Goal: Information Seeking & Learning: Learn about a topic

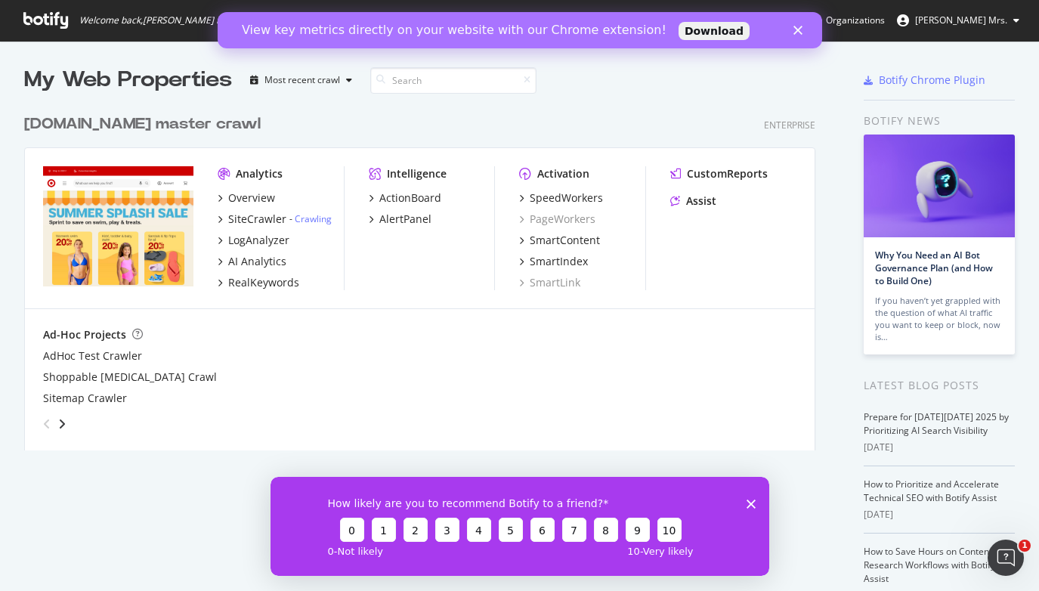
click at [678, 36] on link "Download" at bounding box center [713, 31] width 71 height 18
click at [799, 29] on icon "Close" at bounding box center [797, 30] width 9 height 9
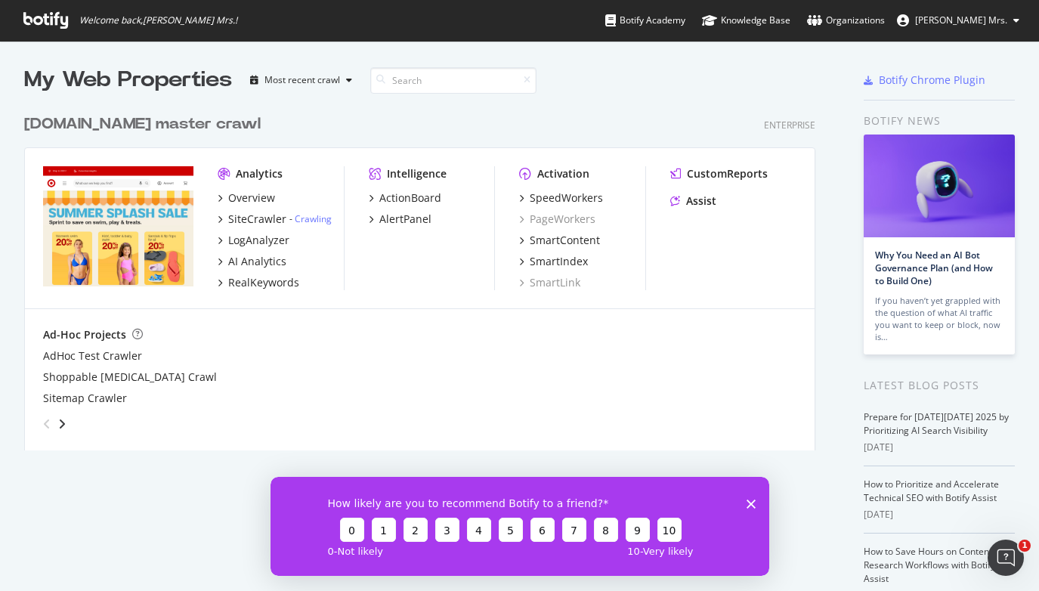
scroll to position [158, 0]
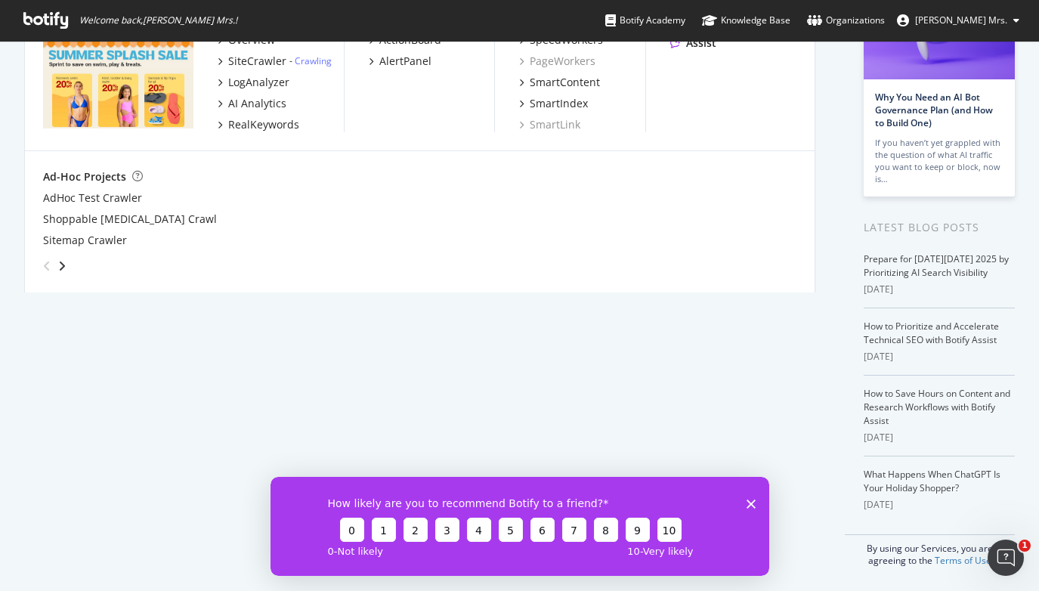
click at [749, 501] on polygon "Close survey" at bounding box center [750, 503] width 9 height 9
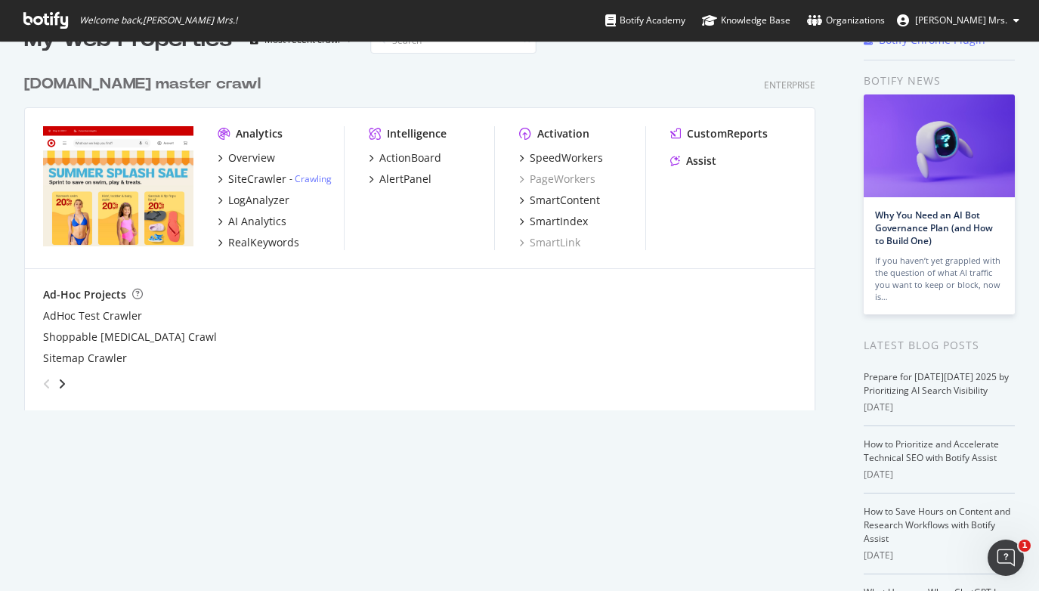
scroll to position [0, 0]
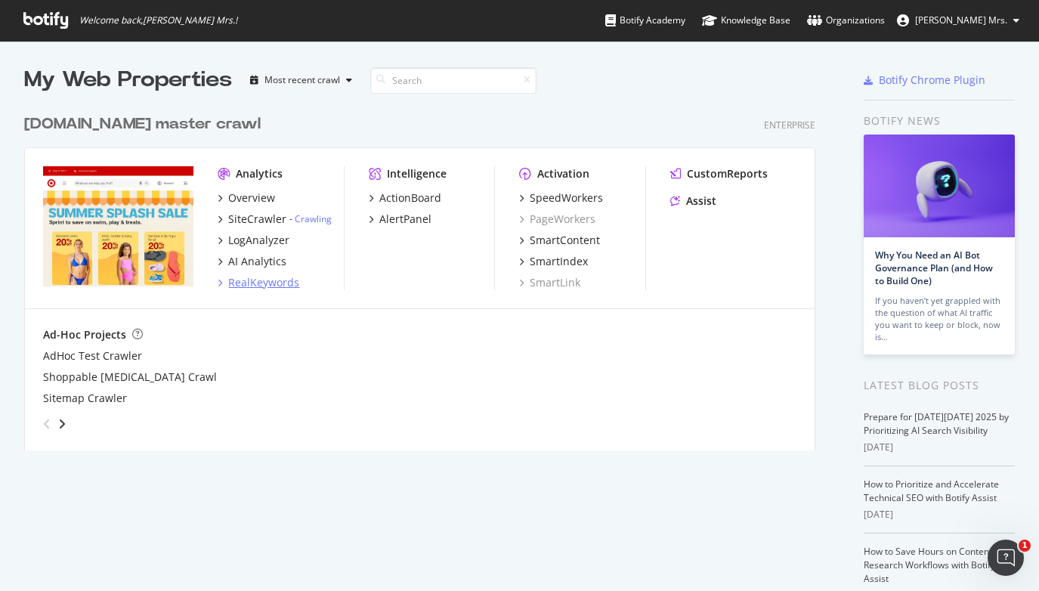
click at [271, 286] on div "RealKeywords" at bounding box center [263, 282] width 71 height 15
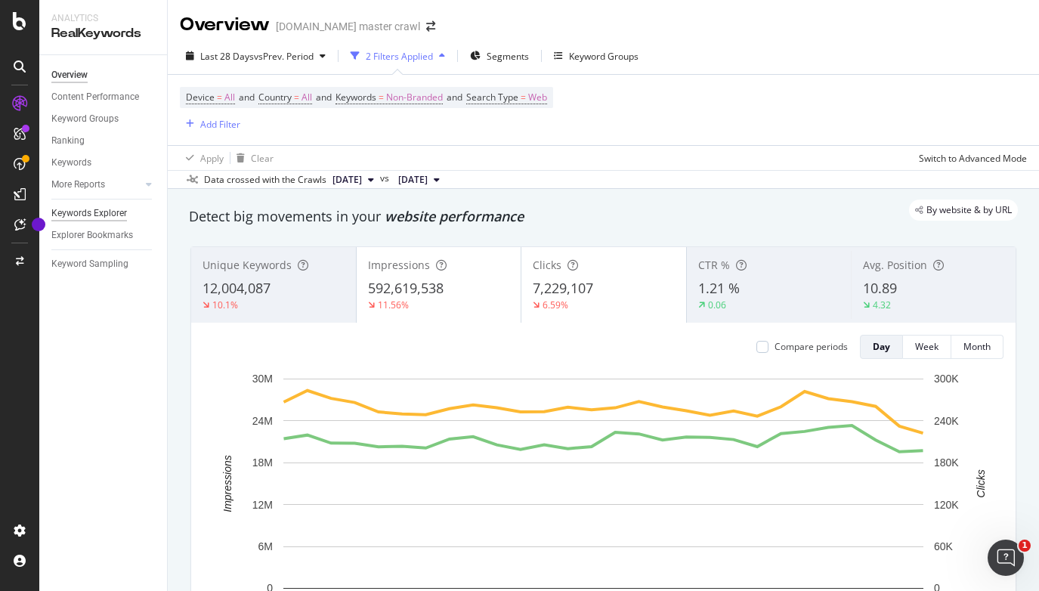
click at [113, 217] on div "Keywords Explorer" at bounding box center [89, 214] width 76 height 16
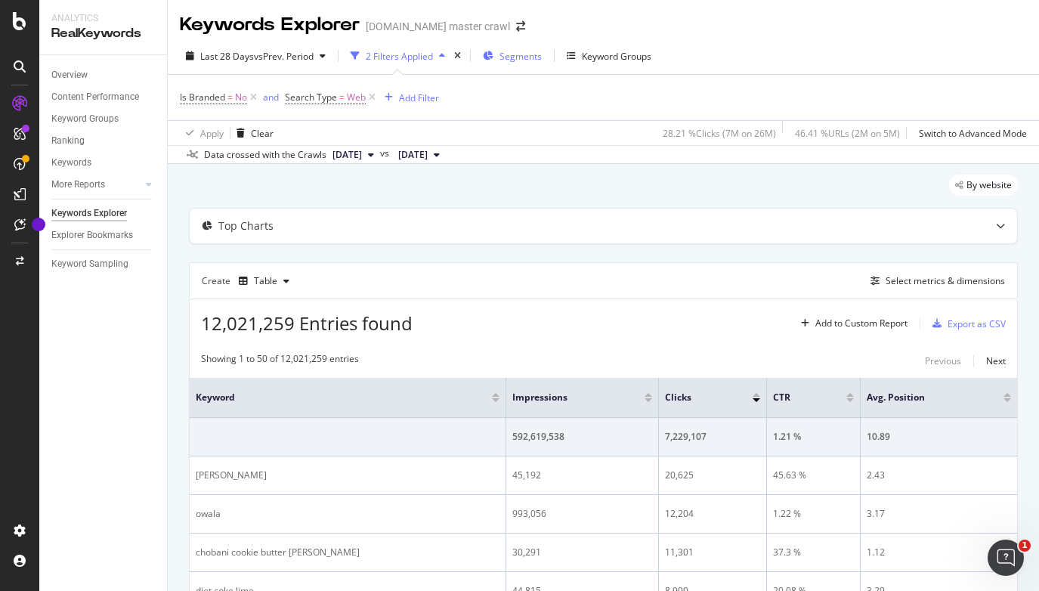
click at [532, 51] on span "Segments" at bounding box center [521, 56] width 42 height 13
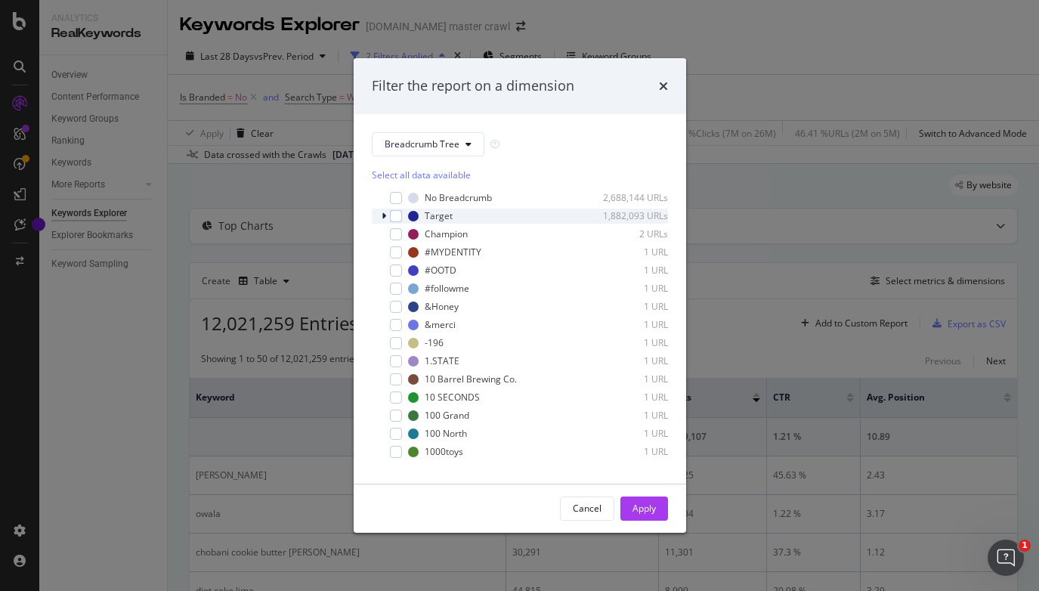
click at [385, 215] on icon "modal" at bounding box center [384, 216] width 5 height 9
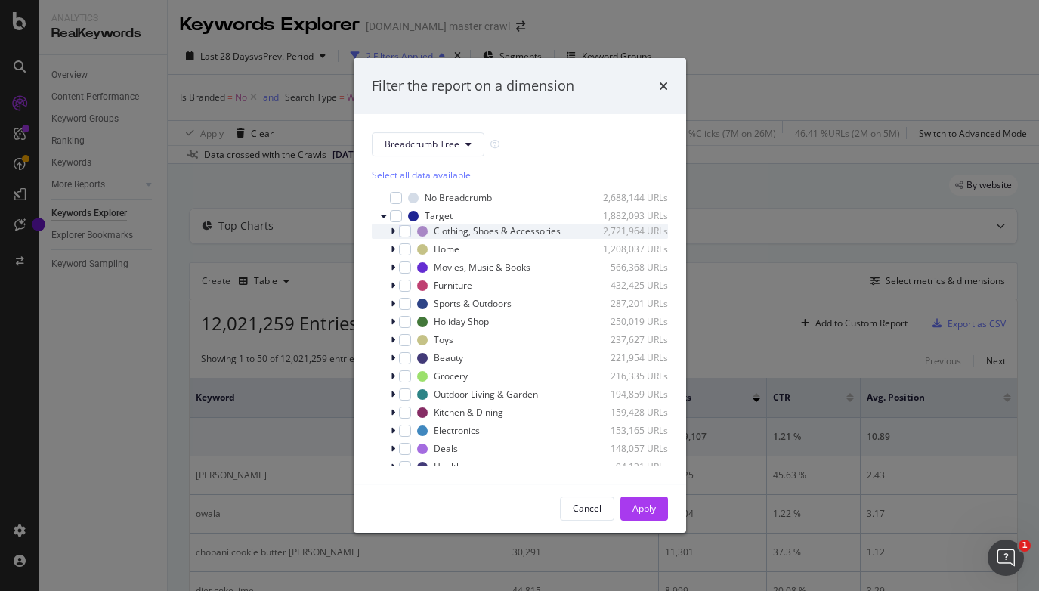
click at [395, 232] on icon "modal" at bounding box center [393, 231] width 5 height 9
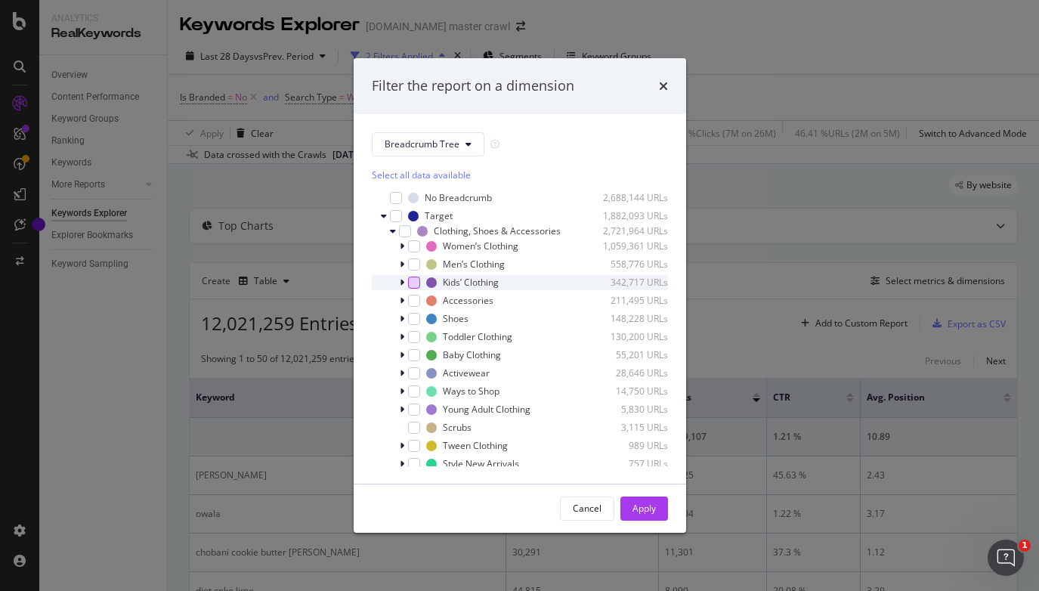
click at [418, 281] on div "modal" at bounding box center [414, 283] width 12 height 12
click at [401, 283] on icon "modal" at bounding box center [402, 282] width 5 height 9
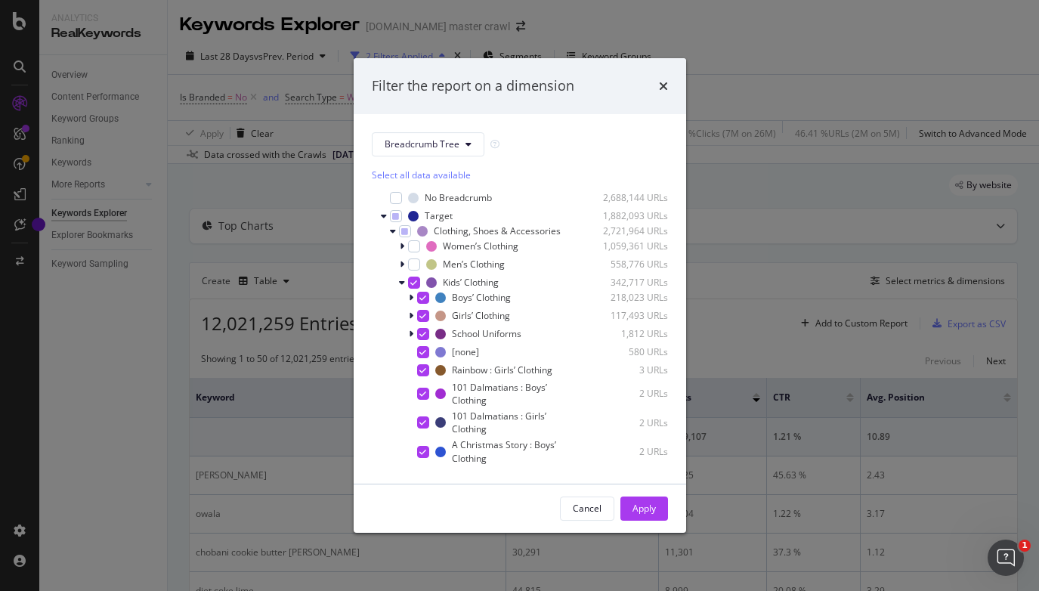
scroll to position [1, 0]
click at [425, 330] on icon "modal" at bounding box center [422, 334] width 7 height 8
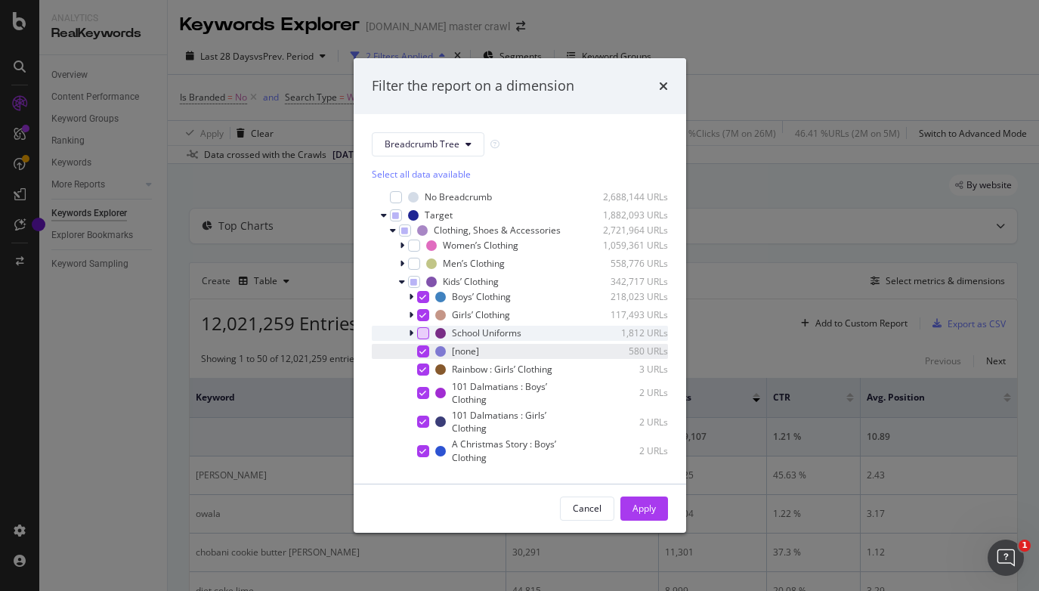
click at [424, 349] on icon "modal" at bounding box center [422, 352] width 7 height 8
click at [422, 367] on icon "modal" at bounding box center [422, 370] width 7 height 8
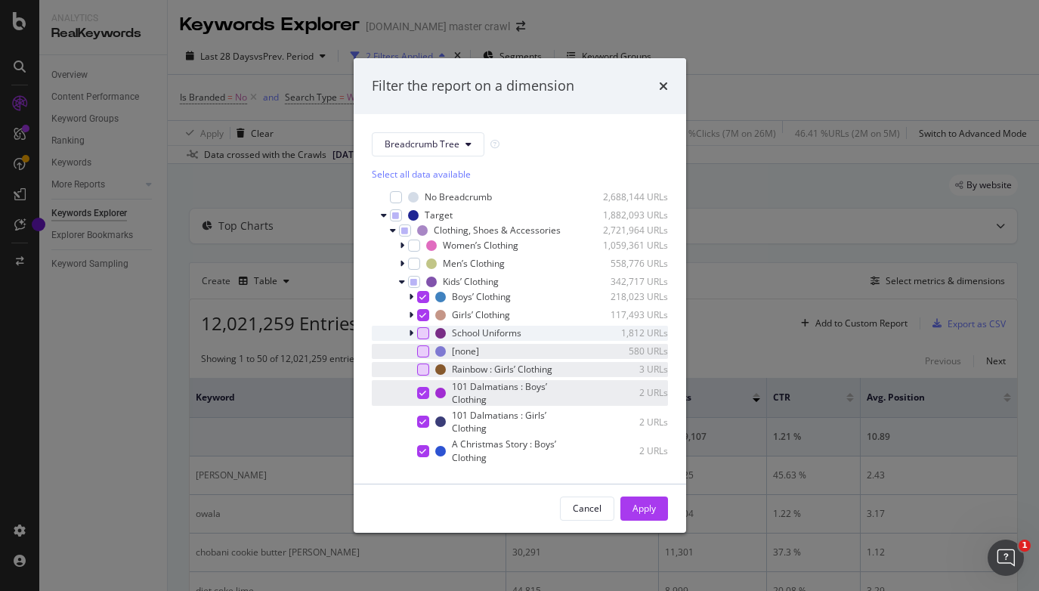
click at [424, 398] on div "modal" at bounding box center [423, 393] width 12 height 12
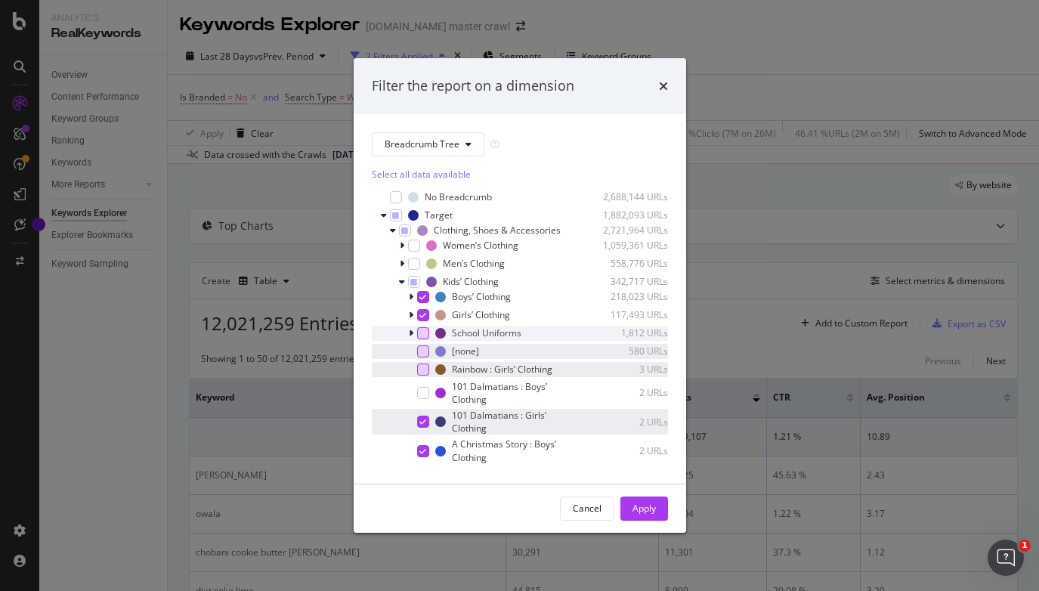
click at [425, 419] on icon "modal" at bounding box center [422, 422] width 7 height 8
click at [421, 451] on icon "modal" at bounding box center [422, 451] width 7 height 8
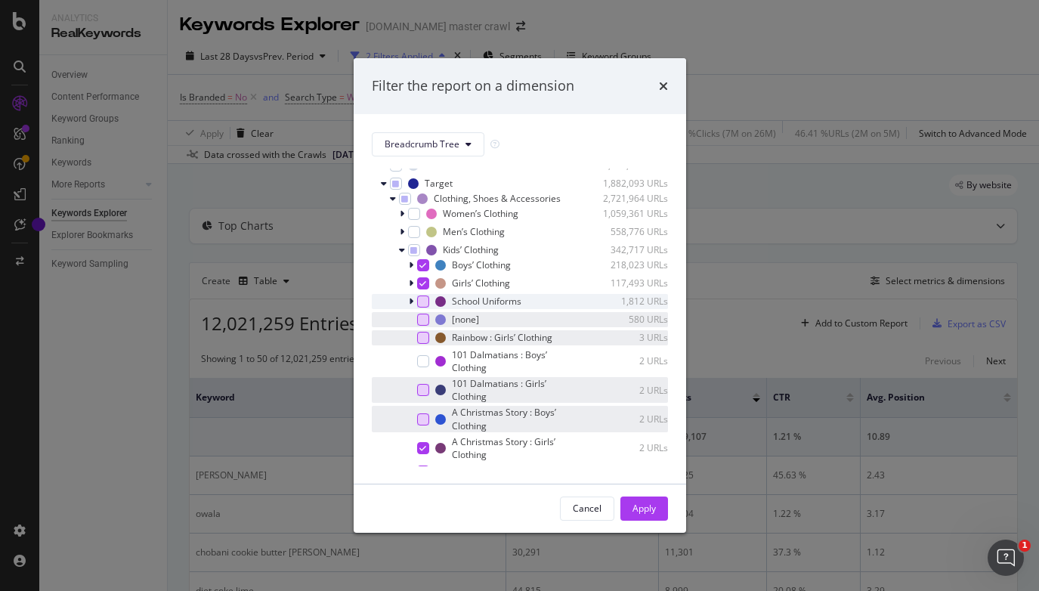
scroll to position [36, 0]
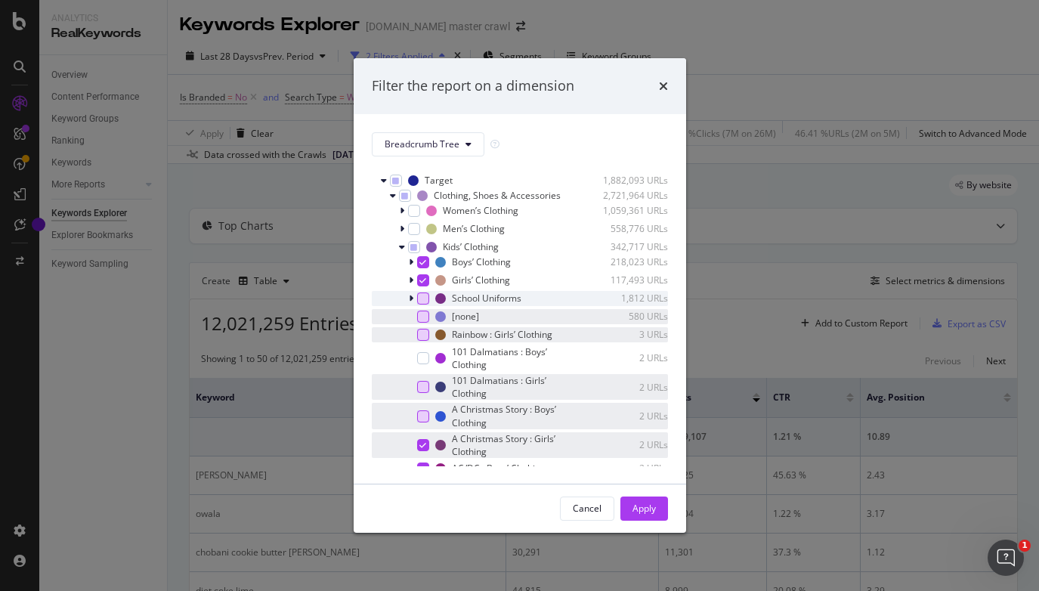
click at [426, 442] on icon "modal" at bounding box center [422, 445] width 7 height 8
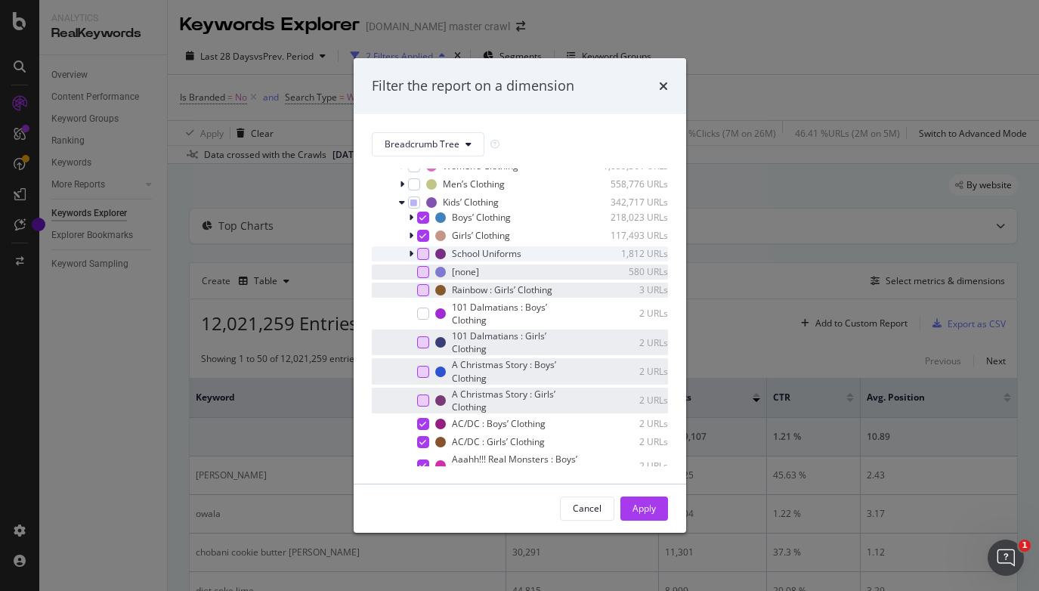
scroll to position [97, 0]
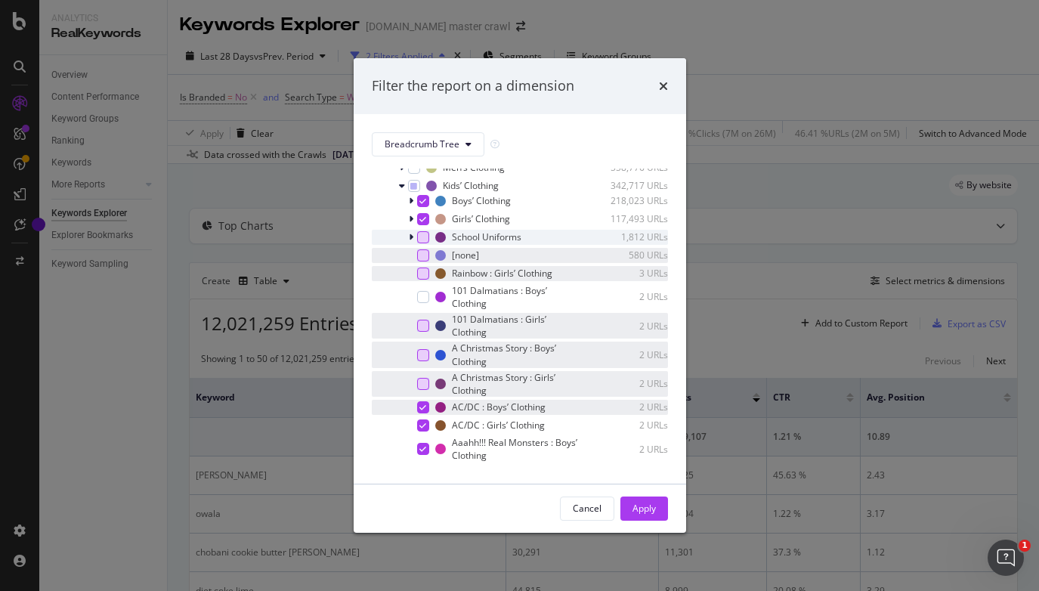
click at [430, 405] on div "AC/DC : Boys’ Clothing 2 URLs" at bounding box center [520, 407] width 296 height 15
click at [429, 425] on div "AC/DC : Girls’ Clothing 2 URLs" at bounding box center [520, 425] width 296 height 15
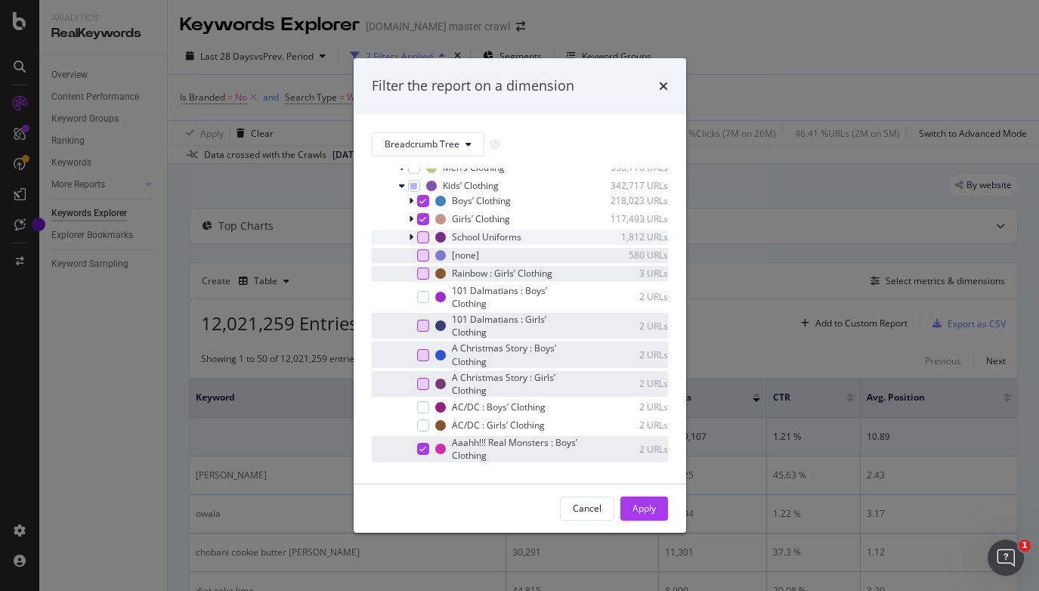
click at [429, 444] on div "Aaahh!!! Real Monsters : Boys’ Clothing 2 URLs" at bounding box center [520, 449] width 296 height 26
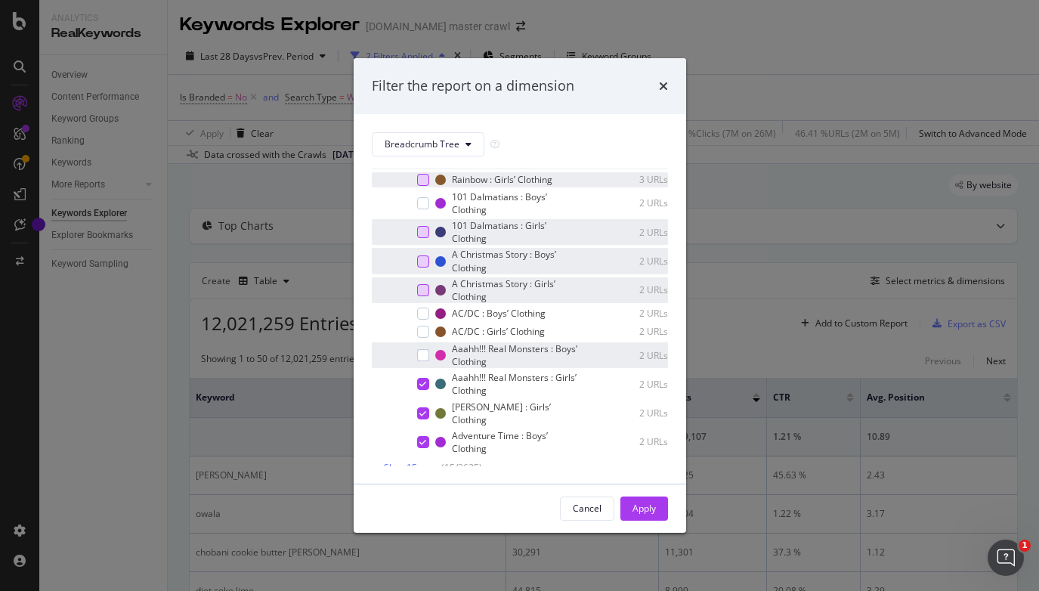
scroll to position [203, 0]
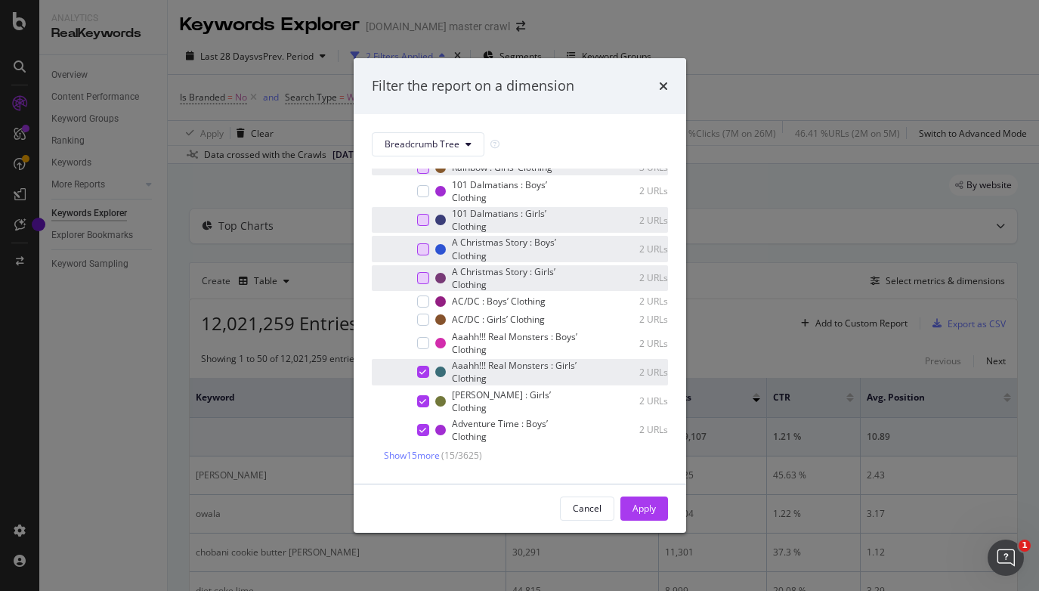
click at [423, 379] on div "Aaahh!!! Real Monsters : Girls’ Clothing 2 URLs" at bounding box center [520, 372] width 296 height 26
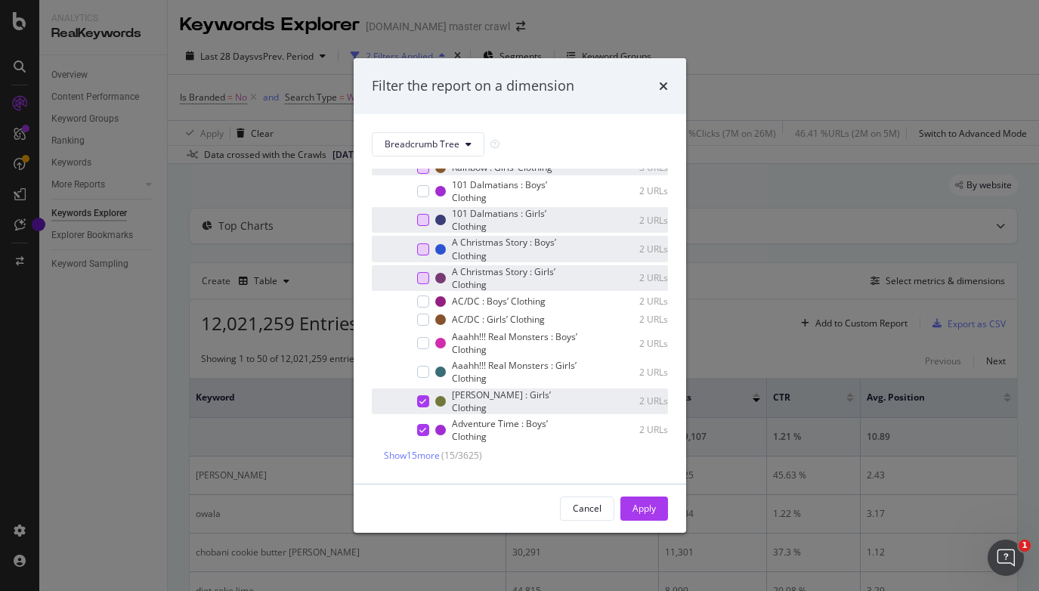
click at [421, 404] on div "modal" at bounding box center [423, 401] width 12 height 12
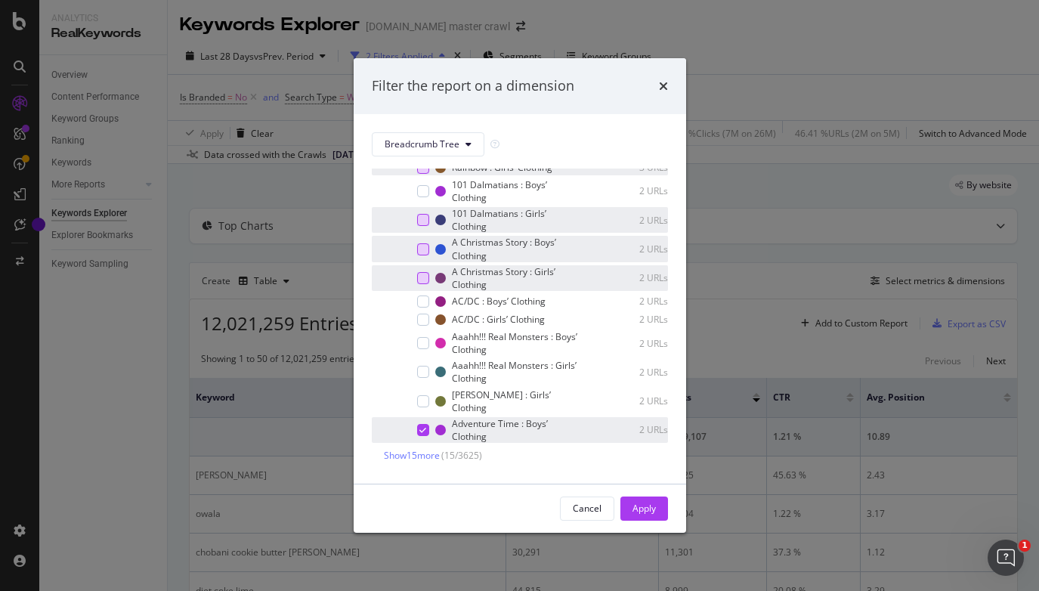
click at [420, 432] on icon "modal" at bounding box center [422, 430] width 7 height 8
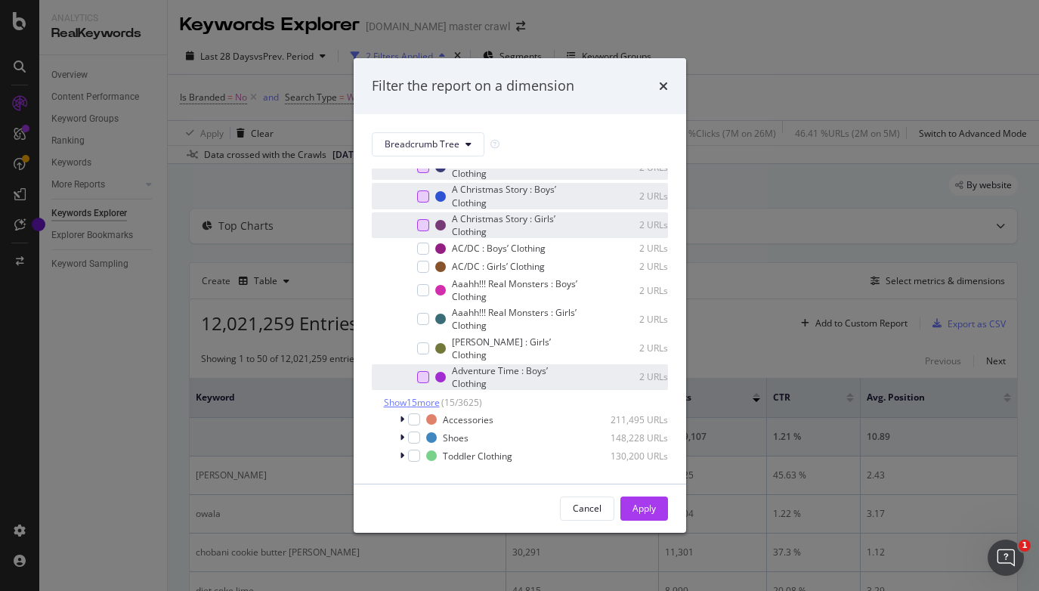
click at [426, 406] on span "Show 15 more" at bounding box center [412, 402] width 56 height 13
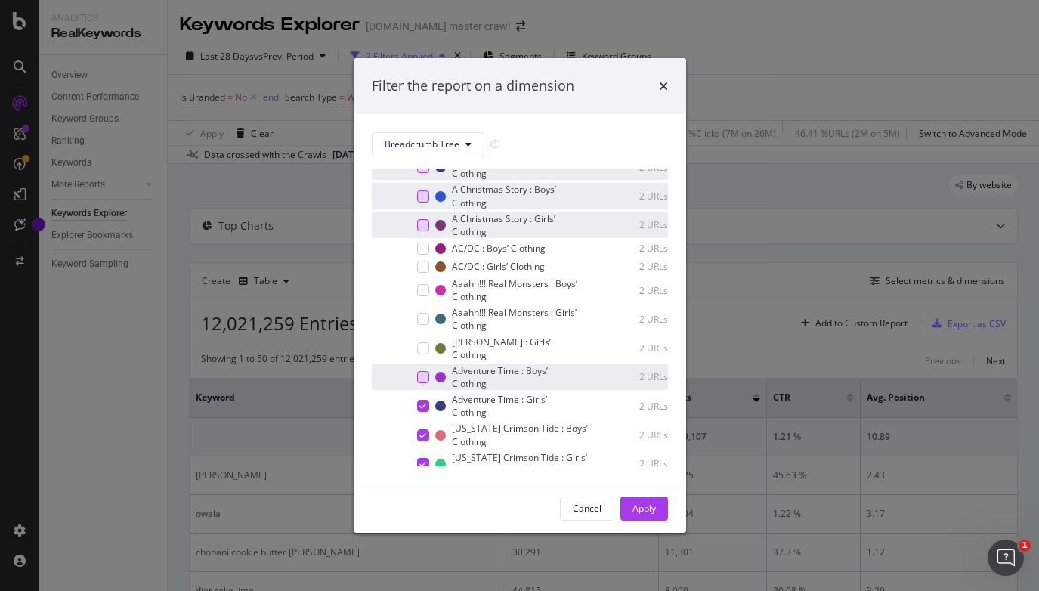
click at [426, 406] on div "modal" at bounding box center [423, 406] width 12 height 12
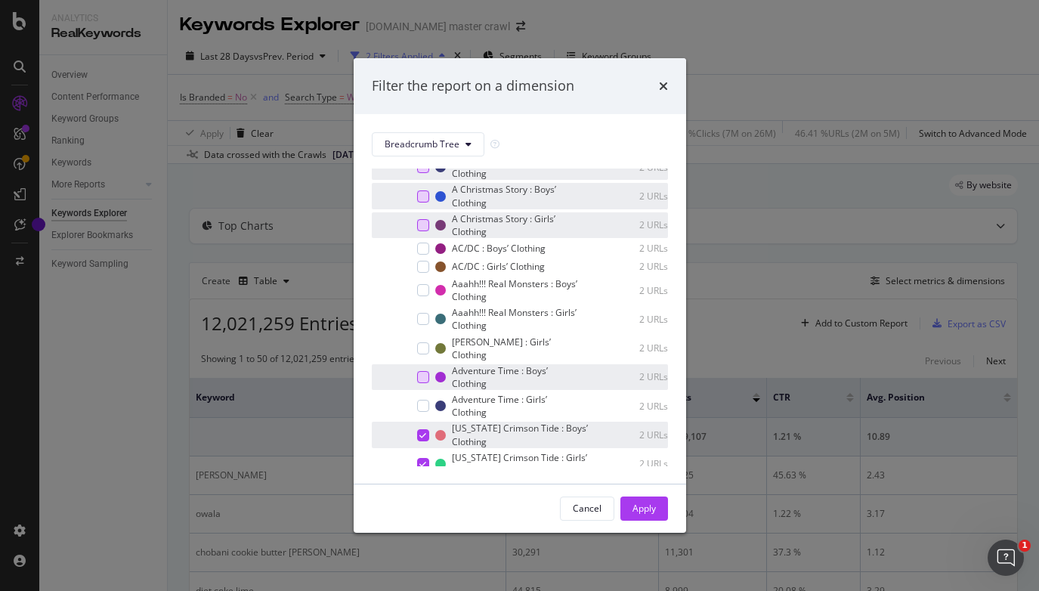
click at [426, 432] on div "modal" at bounding box center [423, 435] width 12 height 12
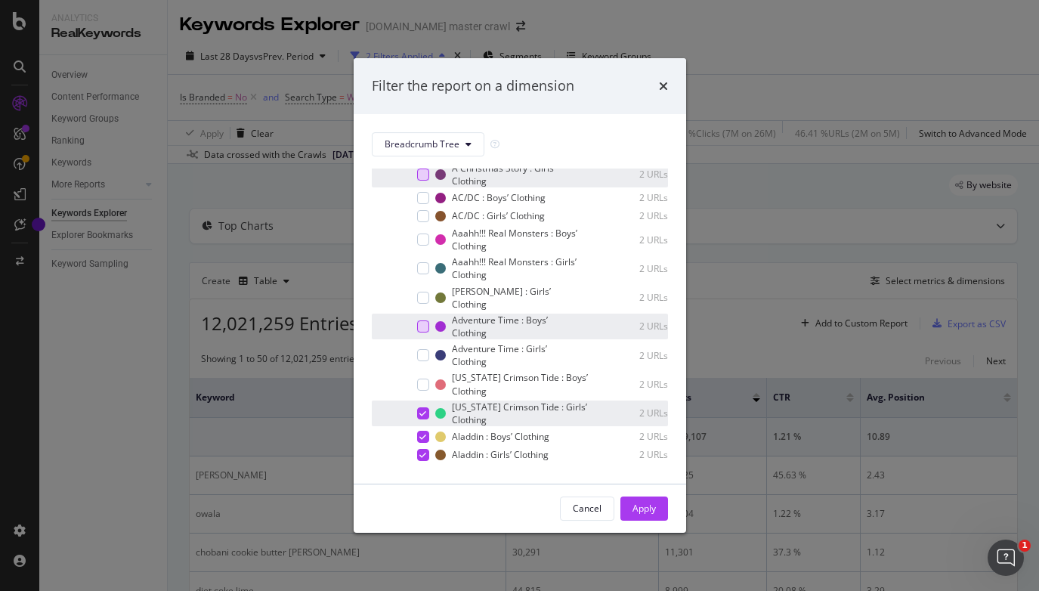
click at [423, 415] on icon "modal" at bounding box center [422, 414] width 7 height 8
click at [423, 438] on icon "modal" at bounding box center [422, 437] width 7 height 8
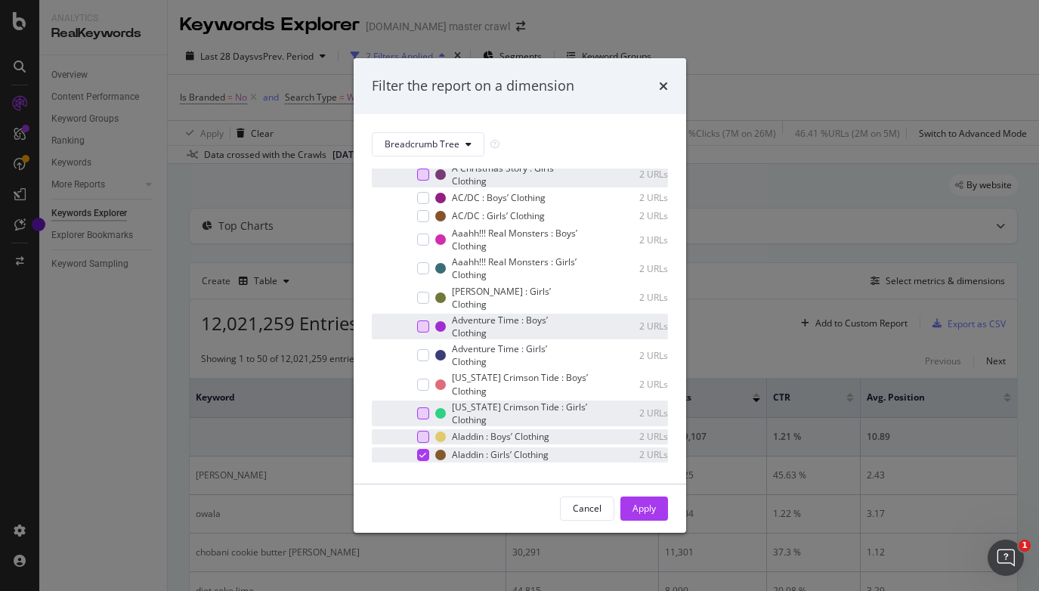
click at [423, 454] on icon "modal" at bounding box center [422, 455] width 7 height 8
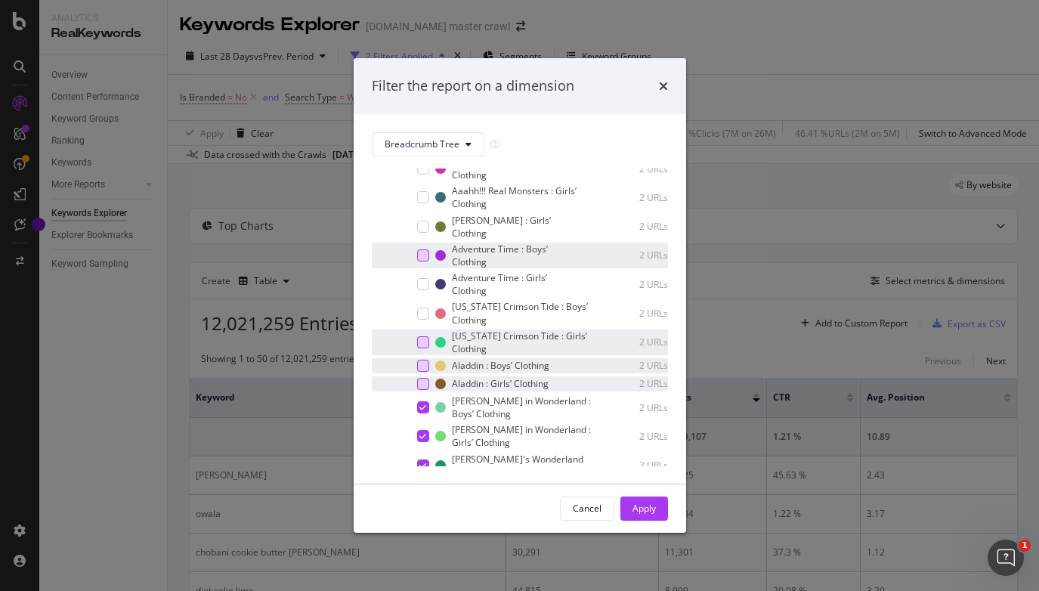
scroll to position [384, 0]
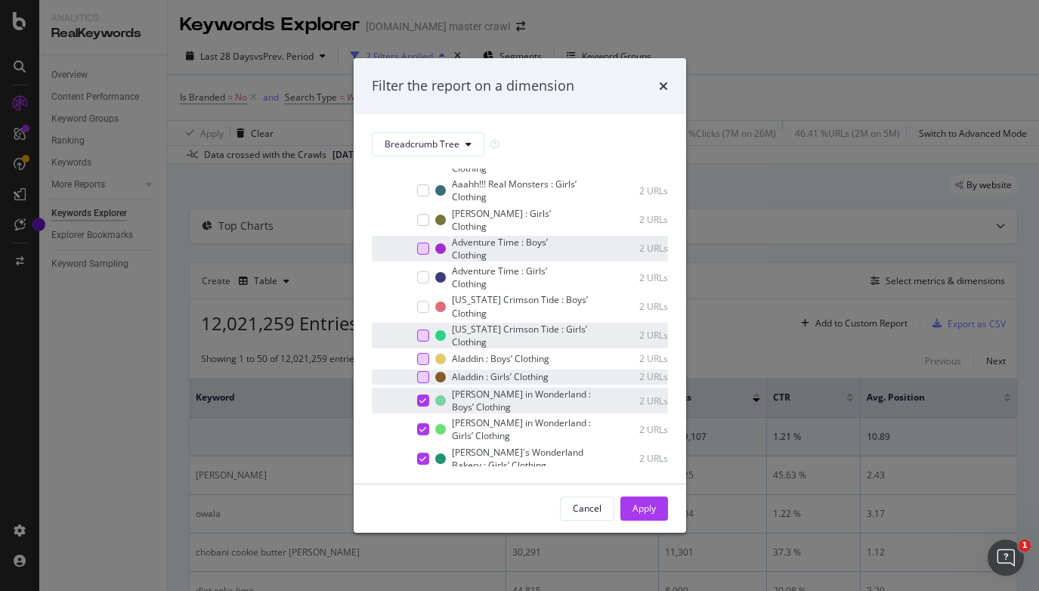
click at [424, 404] on icon "modal" at bounding box center [422, 401] width 7 height 8
click at [422, 434] on div "modal" at bounding box center [423, 429] width 12 height 12
click at [422, 461] on icon "modal" at bounding box center [422, 459] width 7 height 8
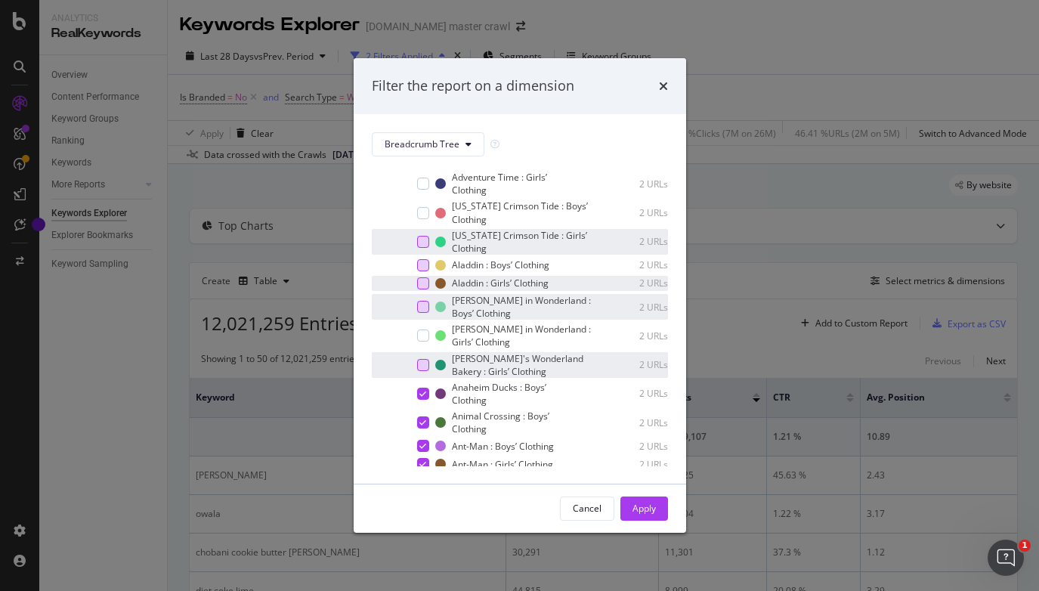
scroll to position [494, 0]
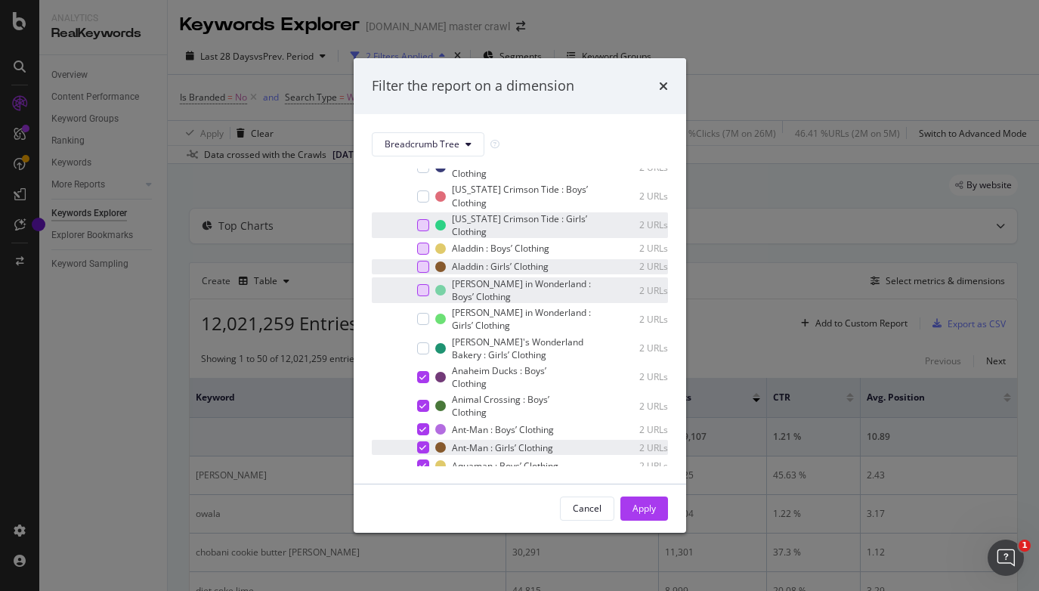
click at [423, 446] on icon "modal" at bounding box center [422, 448] width 7 height 8
click at [423, 428] on icon "modal" at bounding box center [422, 430] width 7 height 8
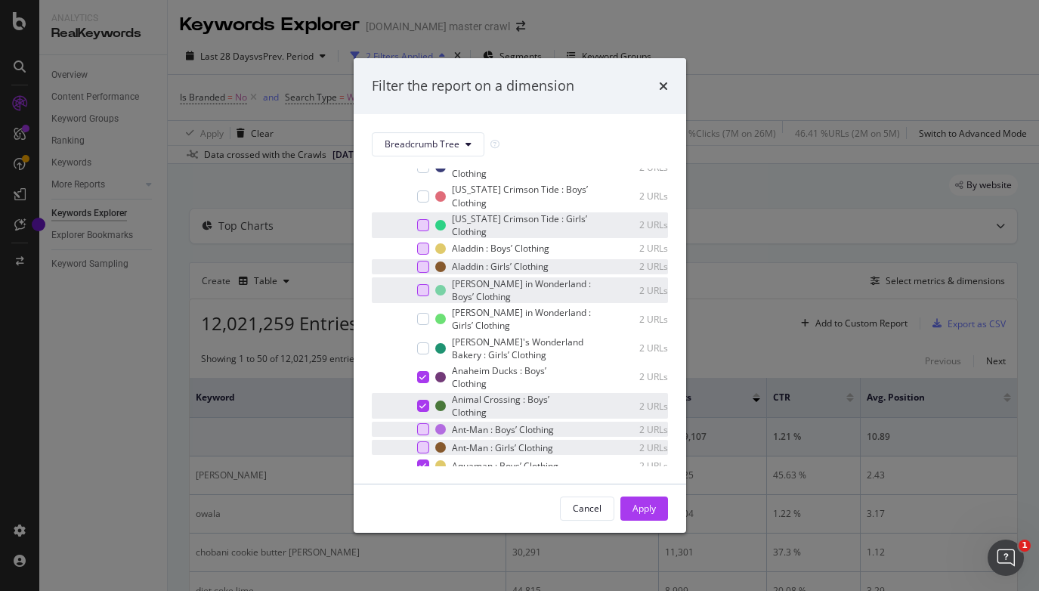
click at [424, 406] on icon "modal" at bounding box center [422, 406] width 7 height 8
click at [425, 370] on div "Anaheim Ducks : Boys’ Clothing 2 URLs" at bounding box center [520, 377] width 296 height 26
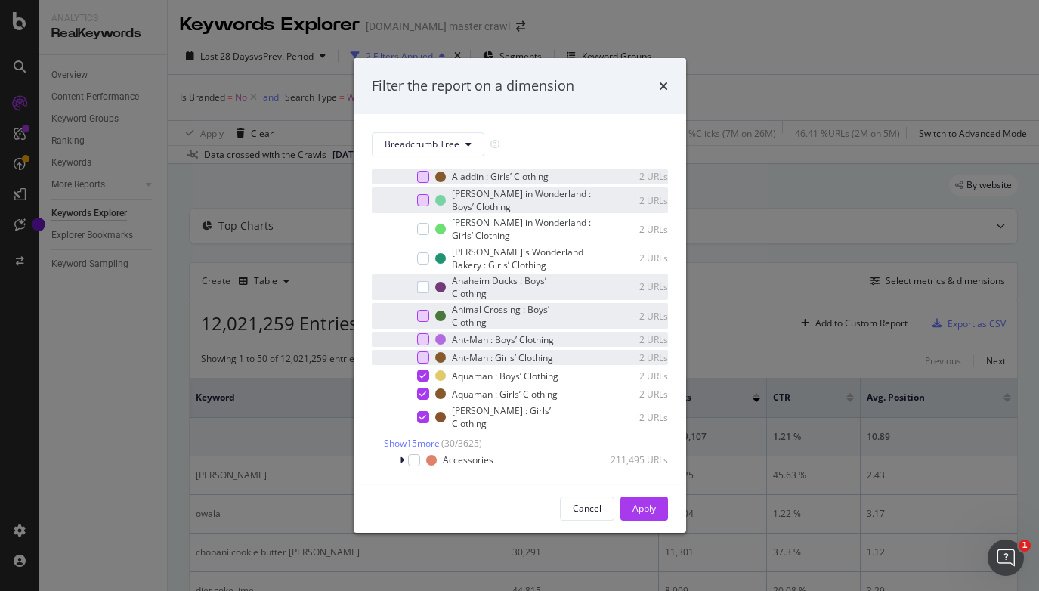
scroll to position [587, 0]
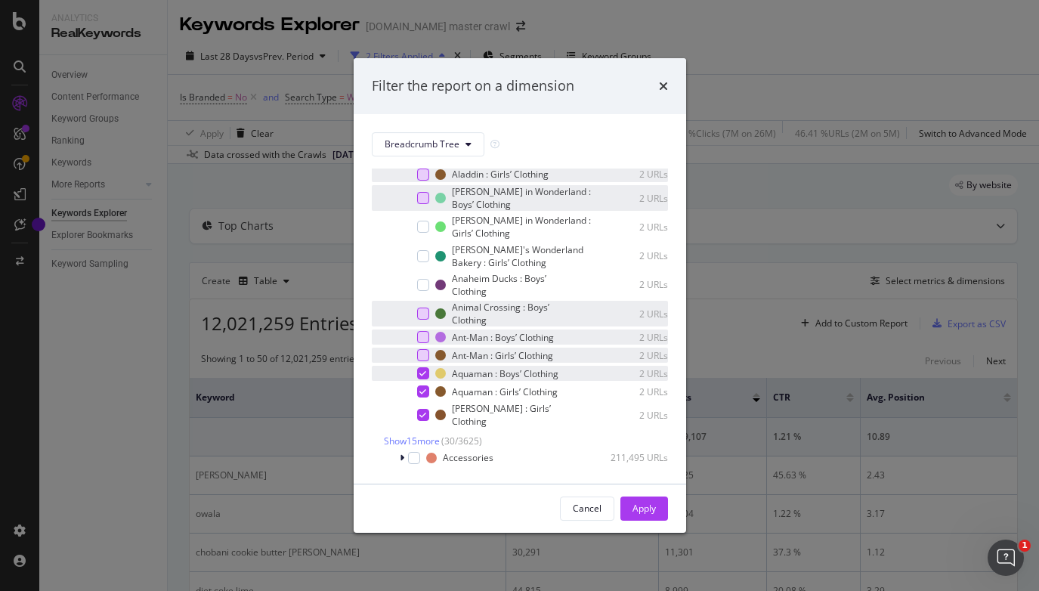
click at [423, 372] on icon "modal" at bounding box center [422, 374] width 7 height 8
click at [423, 386] on div "modal" at bounding box center [423, 391] width 12 height 12
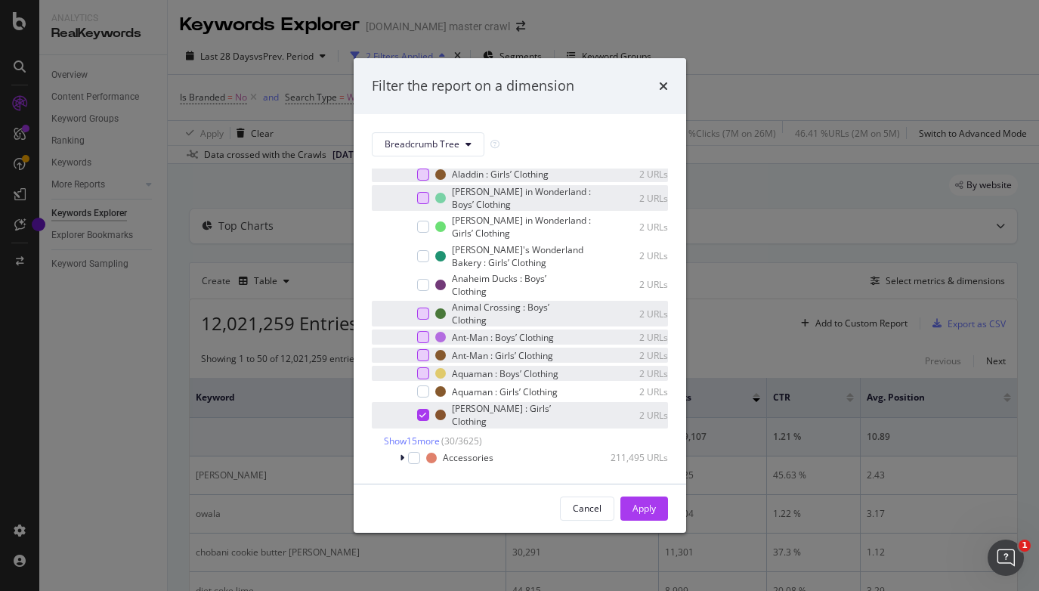
click at [422, 412] on icon "modal" at bounding box center [422, 416] width 7 height 8
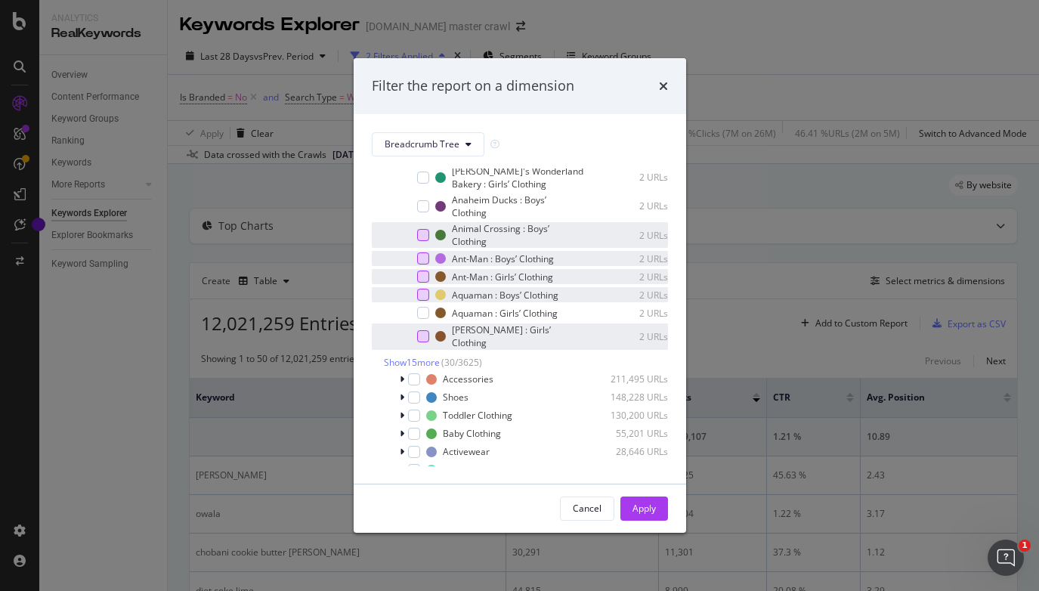
scroll to position [670, 0]
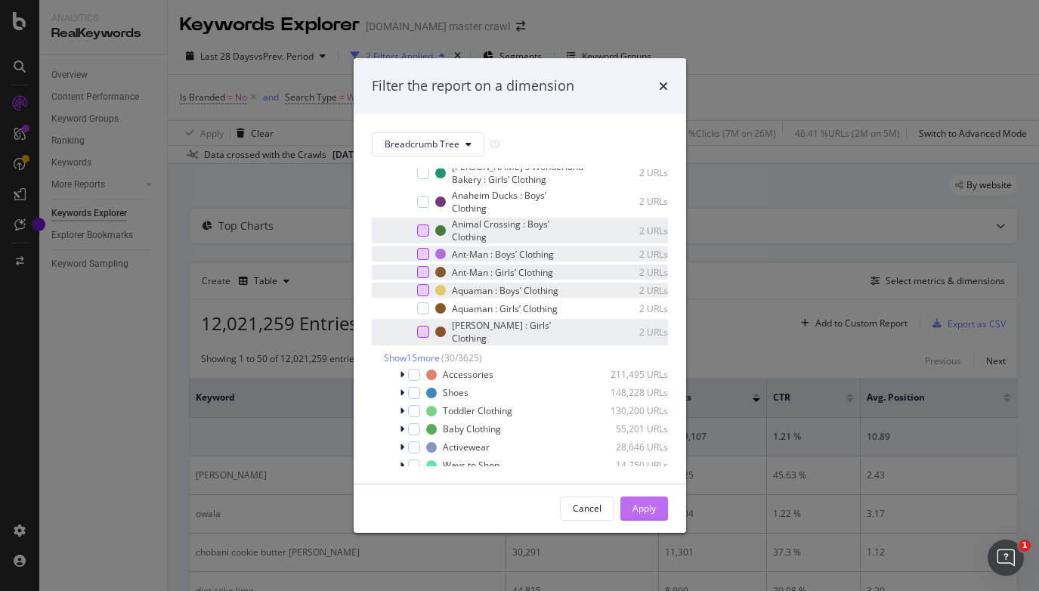
click at [651, 512] on div "Apply" at bounding box center [644, 508] width 23 height 13
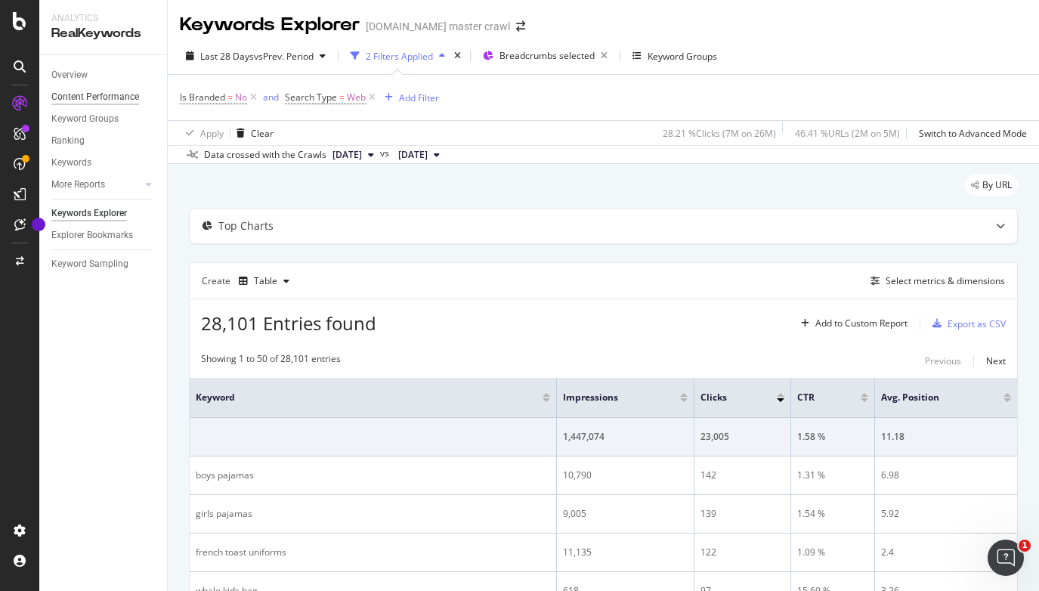
click at [122, 97] on div "Content Performance" at bounding box center [95, 97] width 88 height 16
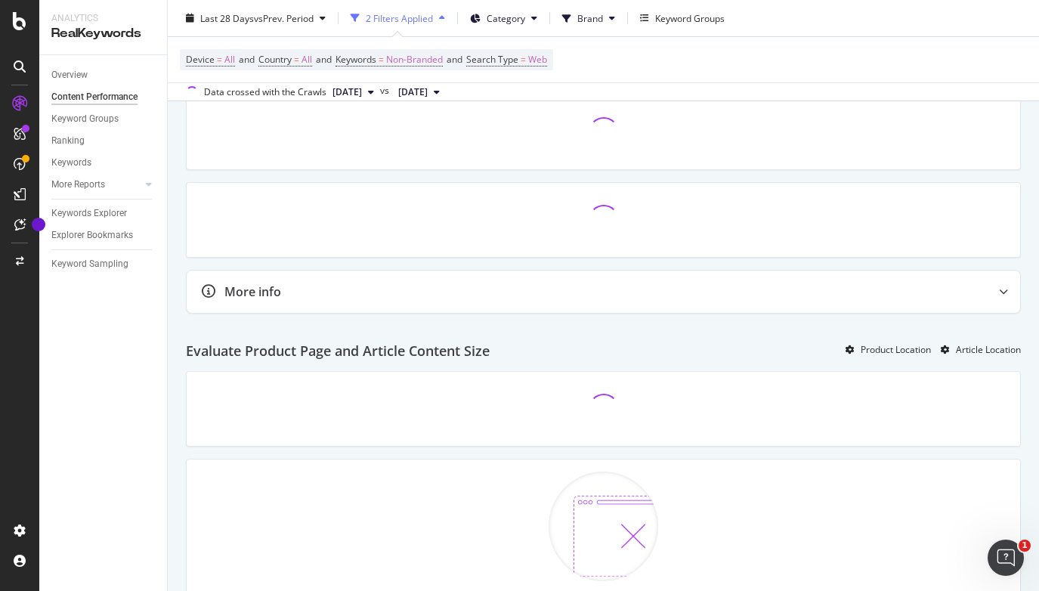
scroll to position [628, 0]
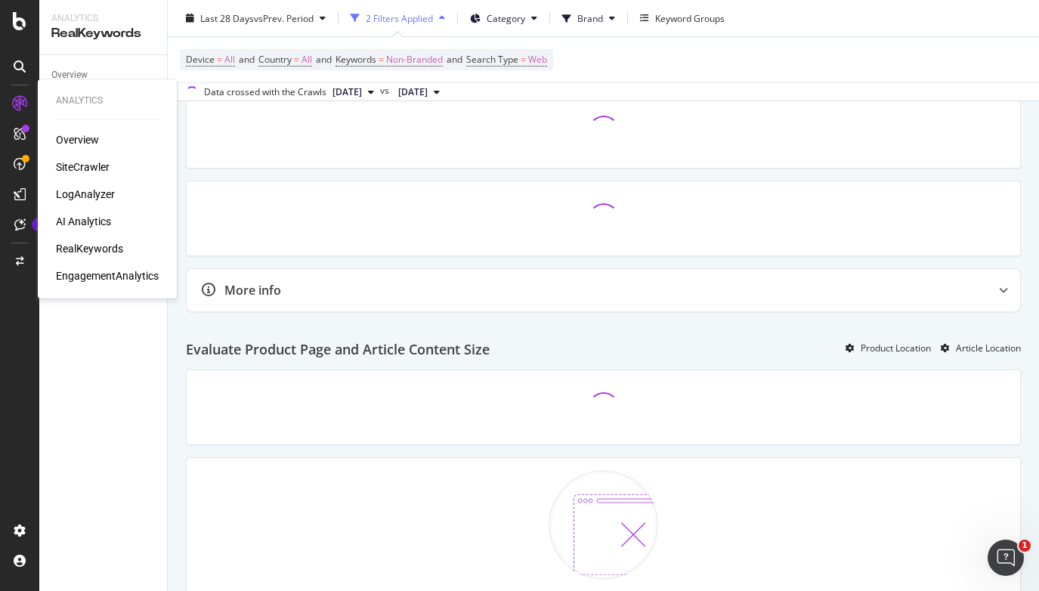
click at [88, 248] on div "RealKeywords" at bounding box center [89, 248] width 67 height 15
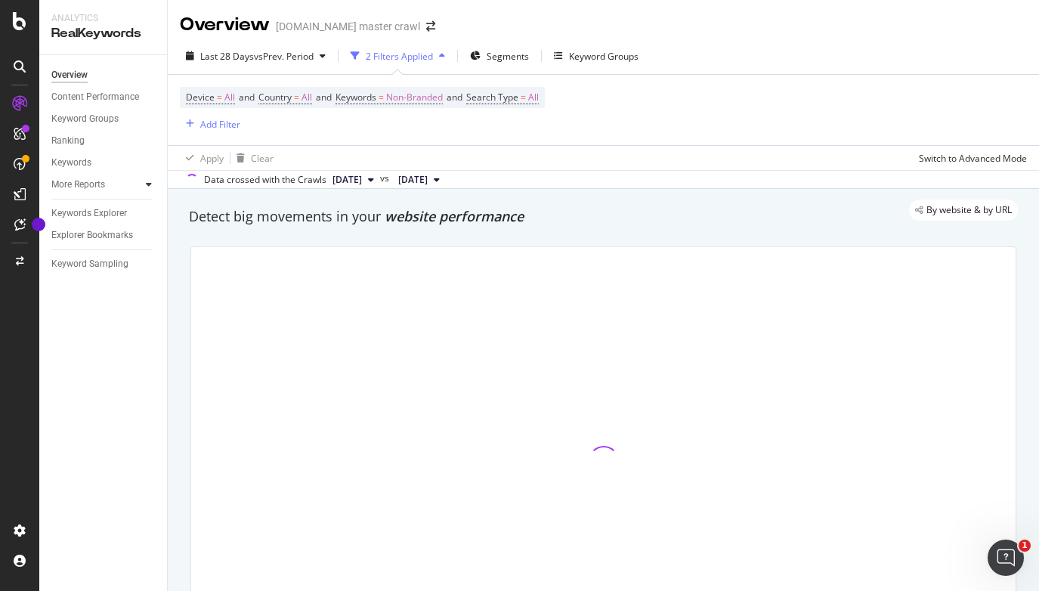
click at [153, 186] on div at bounding box center [148, 184] width 15 height 15
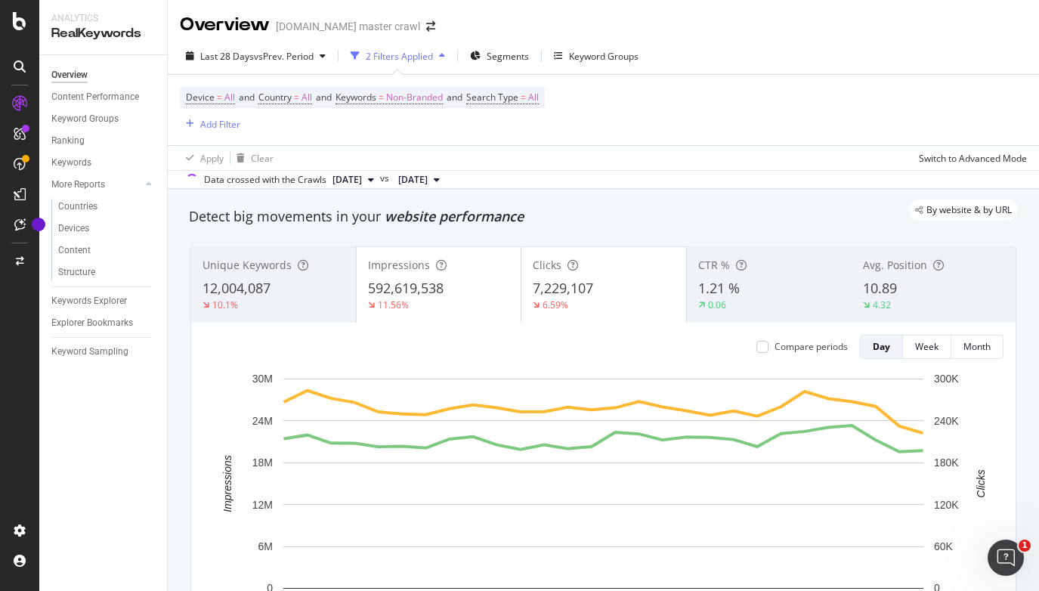
click at [394, 55] on div "2 Filters Applied" at bounding box center [399, 56] width 67 height 13
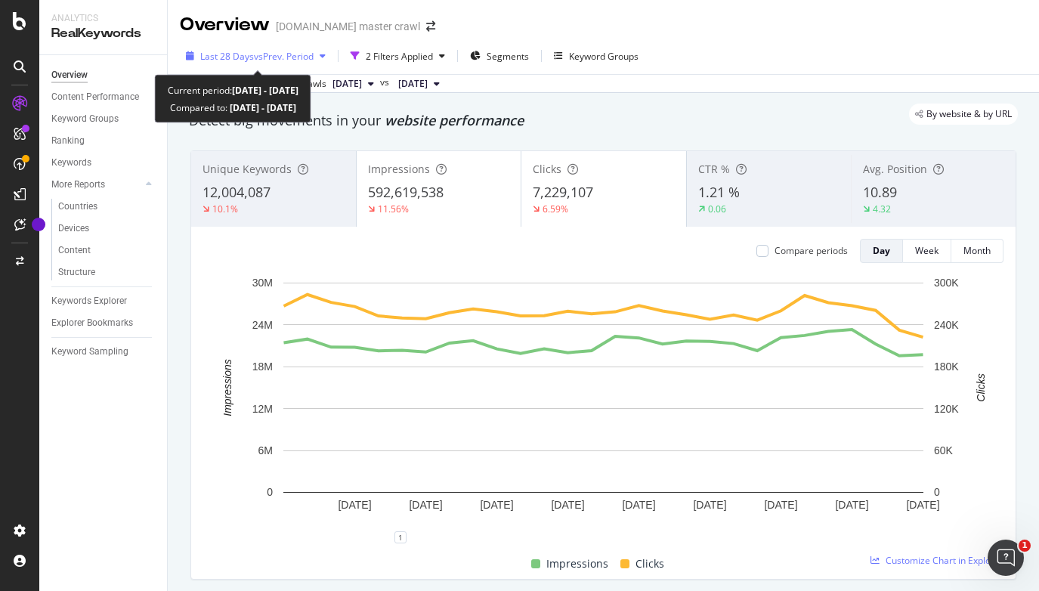
click at [323, 59] on icon "button" at bounding box center [323, 55] width 6 height 9
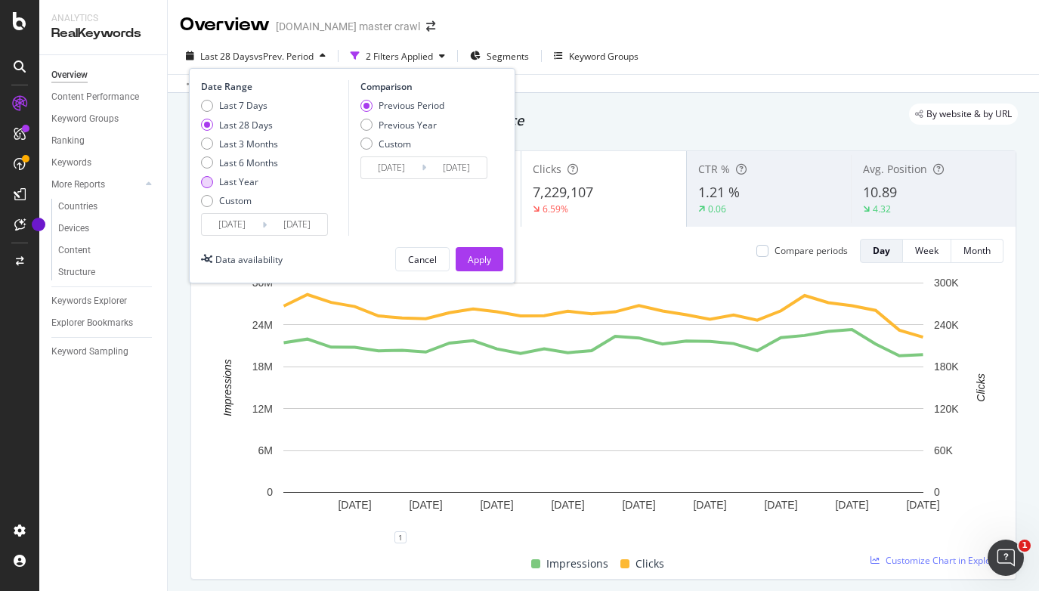
click at [208, 181] on div "Last Year" at bounding box center [207, 182] width 12 height 12
type input "[DATE]"
click at [367, 128] on div "Previous Year" at bounding box center [367, 125] width 12 height 12
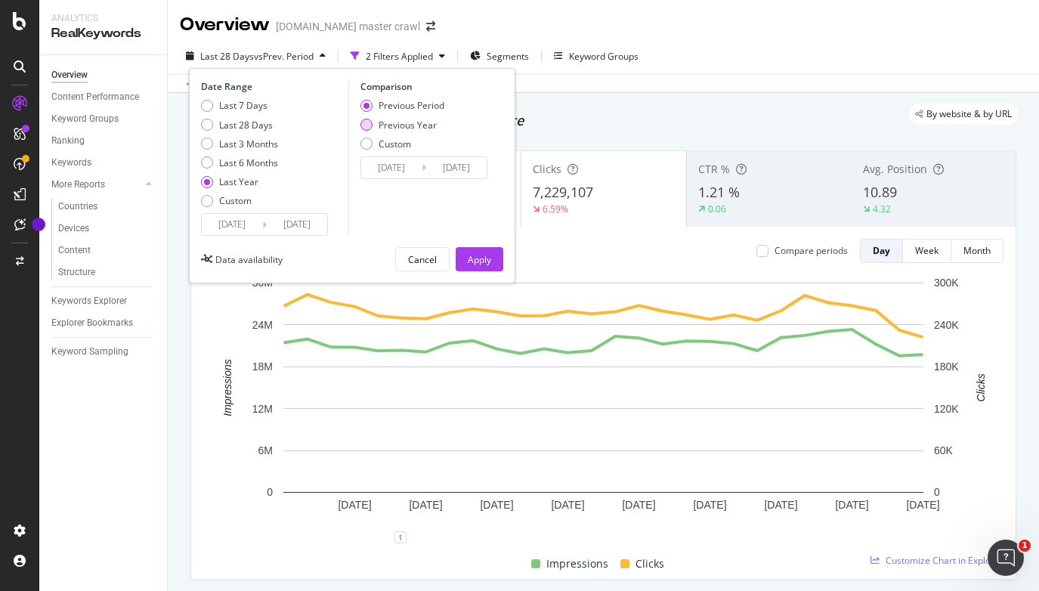
type input "[DATE]"
click at [481, 254] on div "Apply" at bounding box center [479, 259] width 23 height 13
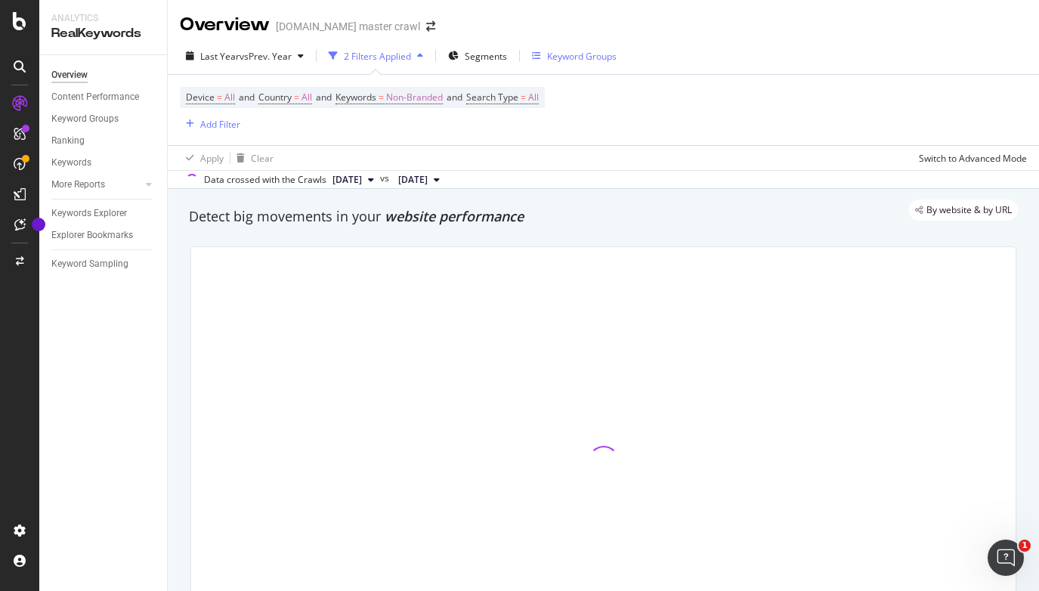
click at [559, 63] on div "Keyword Groups" at bounding box center [574, 56] width 85 height 23
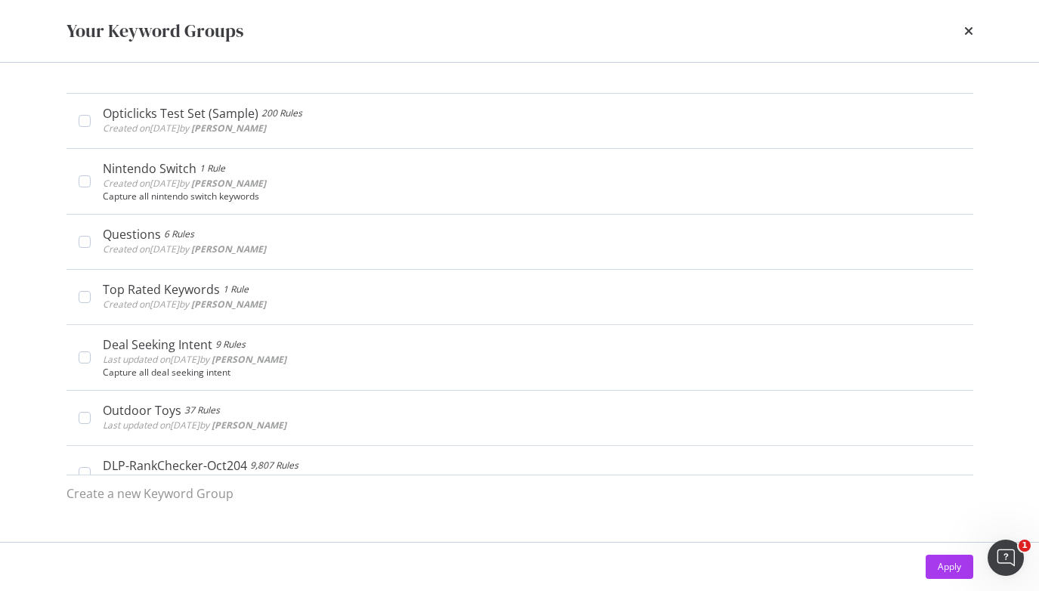
click at [975, 24] on div "Your Keyword Groups" at bounding box center [519, 31] width 967 height 62
click at [973, 29] on div "Your Keyword Groups" at bounding box center [519, 31] width 967 height 62
click at [964, 29] on icon "times" at bounding box center [968, 31] width 9 height 12
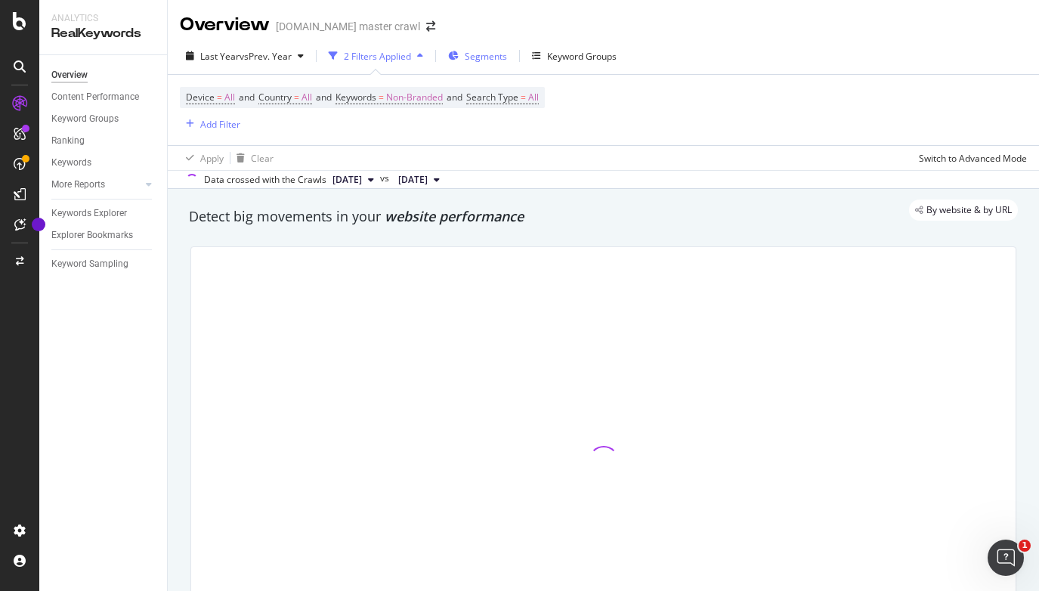
click at [497, 61] on span "Segments" at bounding box center [486, 56] width 42 height 13
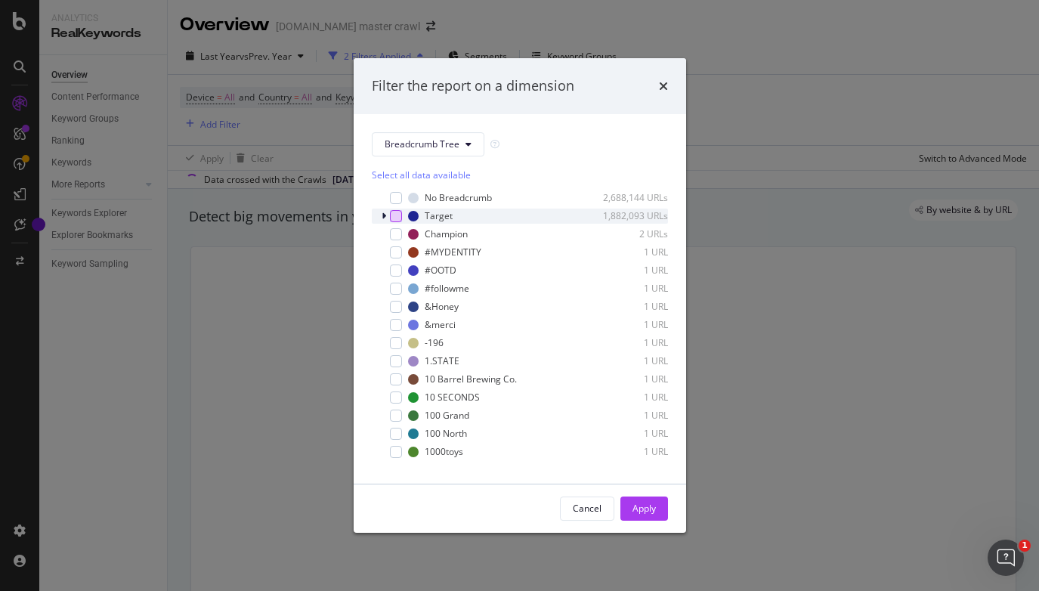
click at [395, 215] on div "modal" at bounding box center [396, 216] width 12 height 12
click at [386, 215] on div "modal" at bounding box center [385, 216] width 9 height 15
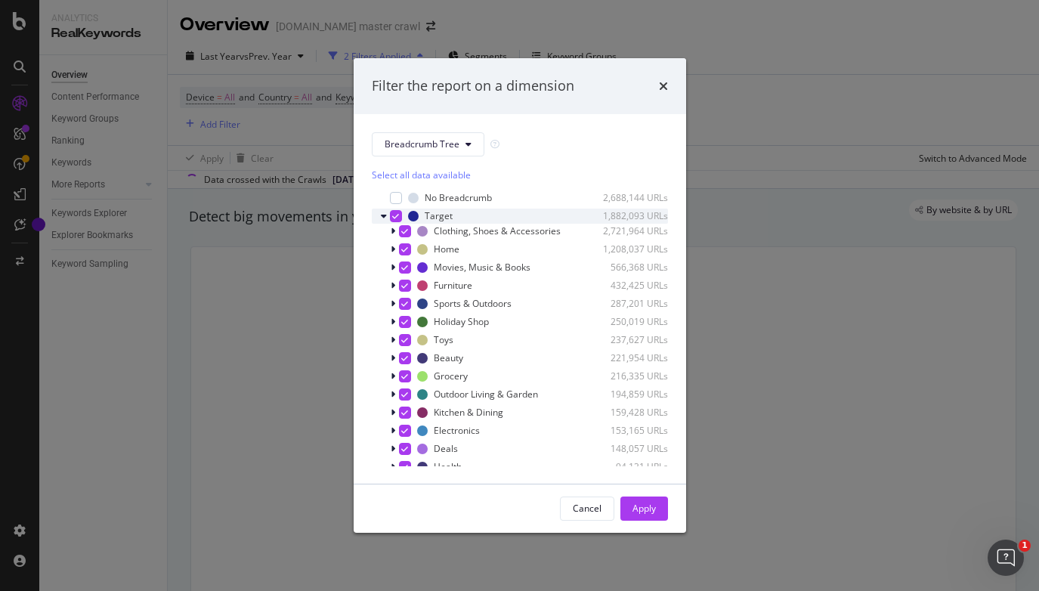
click at [393, 216] on icon "modal" at bounding box center [395, 216] width 7 height 8
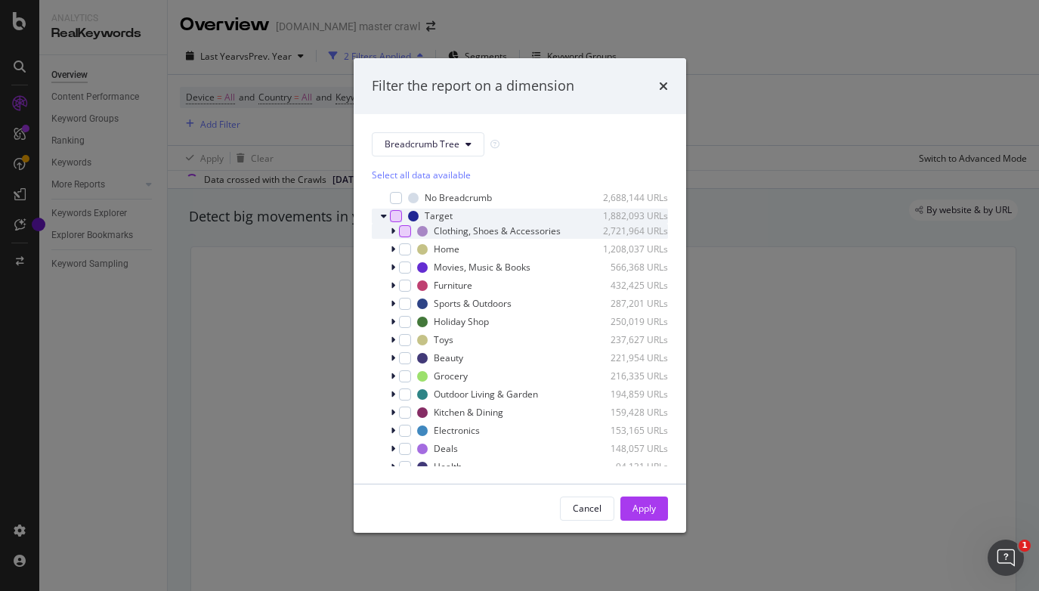
click at [404, 231] on div "modal" at bounding box center [405, 231] width 12 height 12
click at [395, 230] on div "modal" at bounding box center [394, 231] width 9 height 15
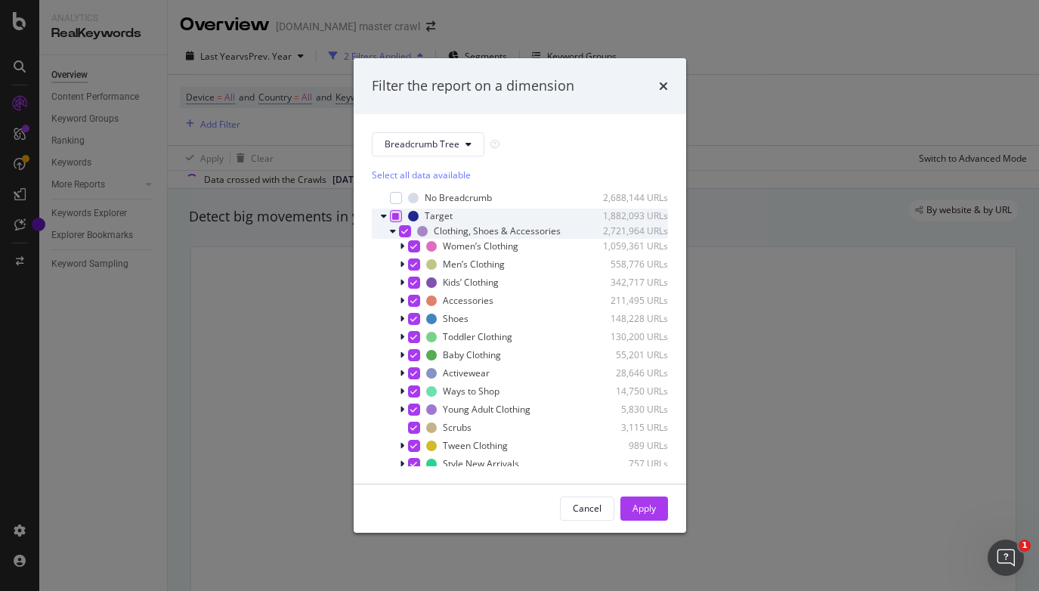
click at [403, 230] on icon "modal" at bounding box center [404, 232] width 7 height 8
click at [411, 283] on div "modal" at bounding box center [414, 283] width 12 height 12
click at [646, 510] on div "Apply" at bounding box center [644, 508] width 23 height 13
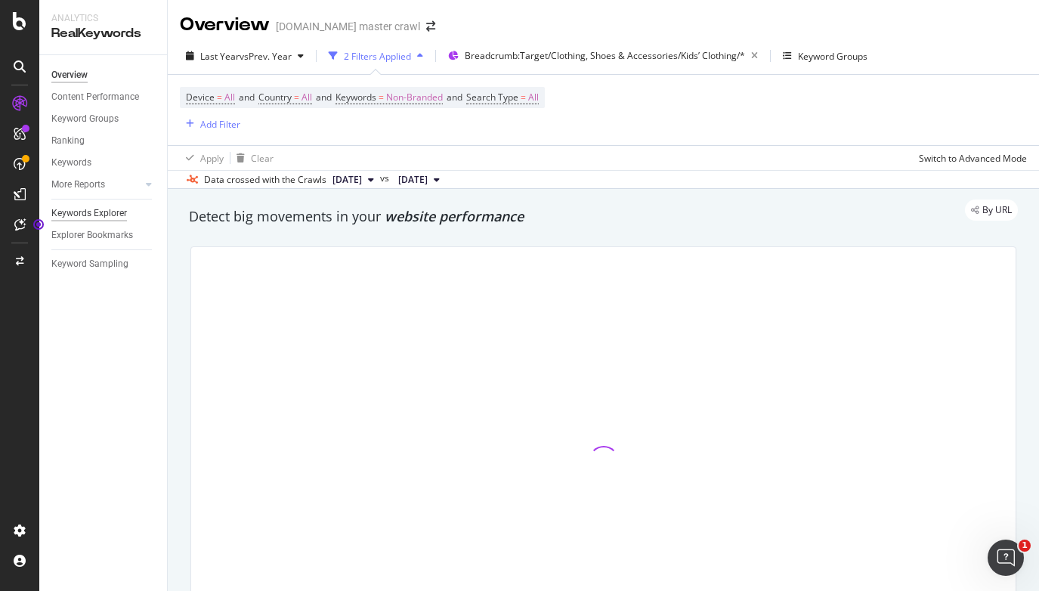
click at [99, 215] on div "Keywords Explorer" at bounding box center [89, 214] width 76 height 16
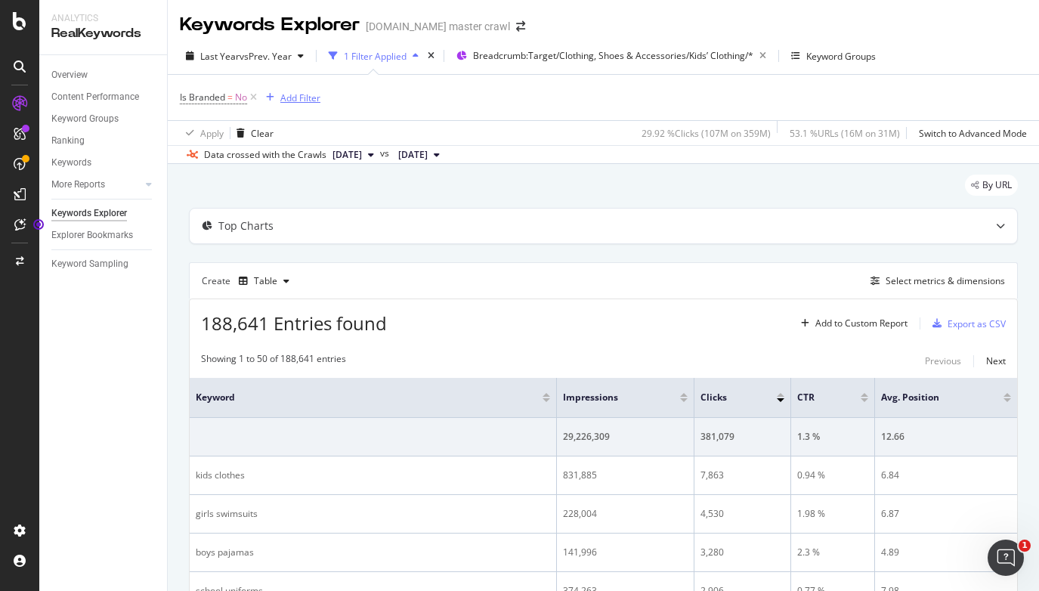
click at [301, 99] on div "Add Filter" at bounding box center [300, 97] width 40 height 13
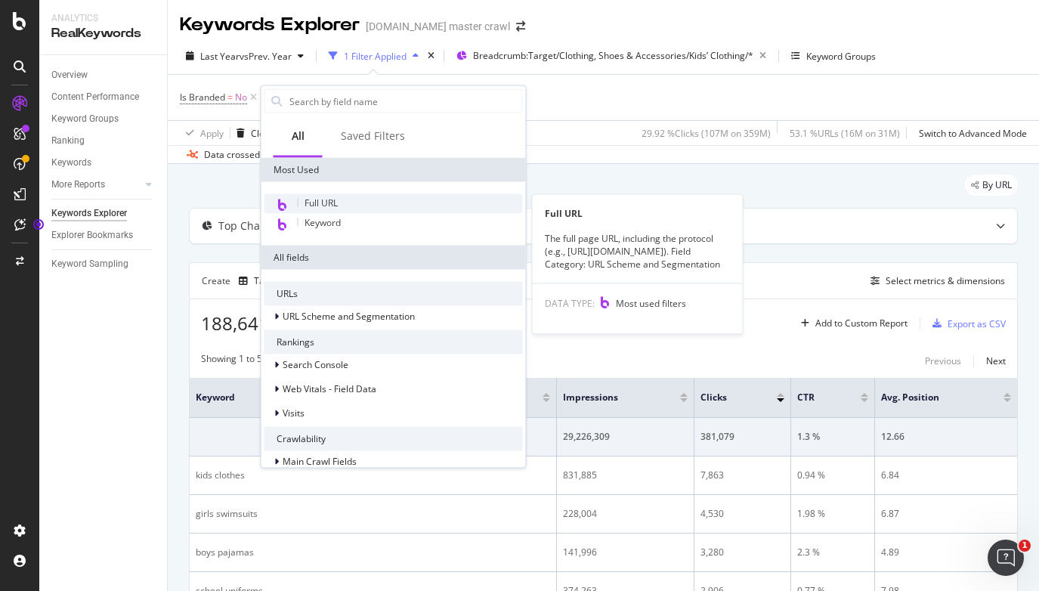
click at [356, 198] on div "Full URL" at bounding box center [394, 204] width 258 height 20
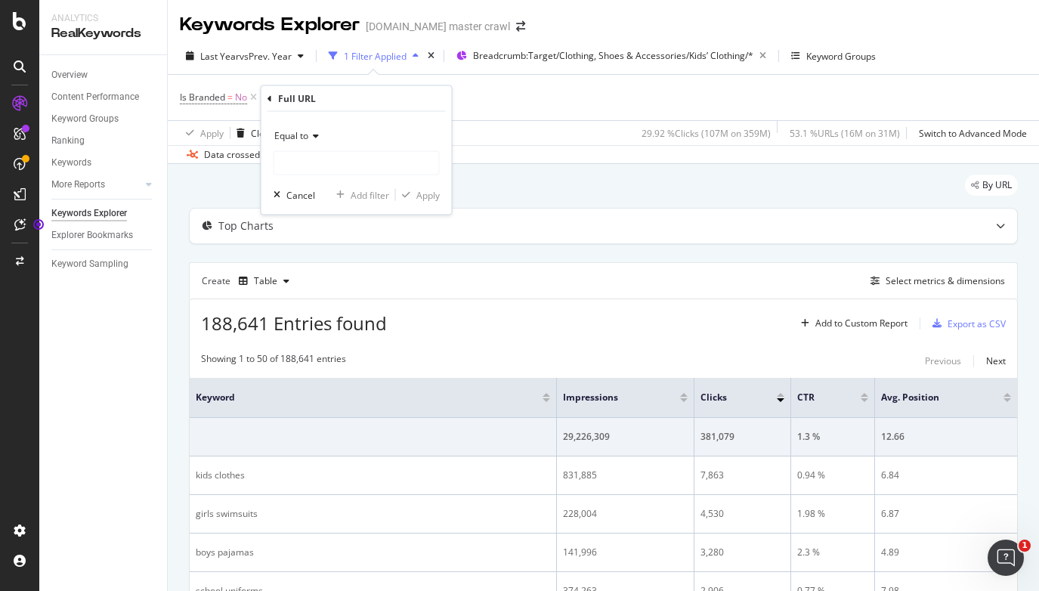
click at [273, 98] on div "Full URL" at bounding box center [357, 99] width 178 height 26
click at [266, 100] on div "Full URL Equal to Cancel Add filter Apply" at bounding box center [357, 150] width 190 height 128
click at [630, 203] on div "By URL" at bounding box center [603, 191] width 829 height 33
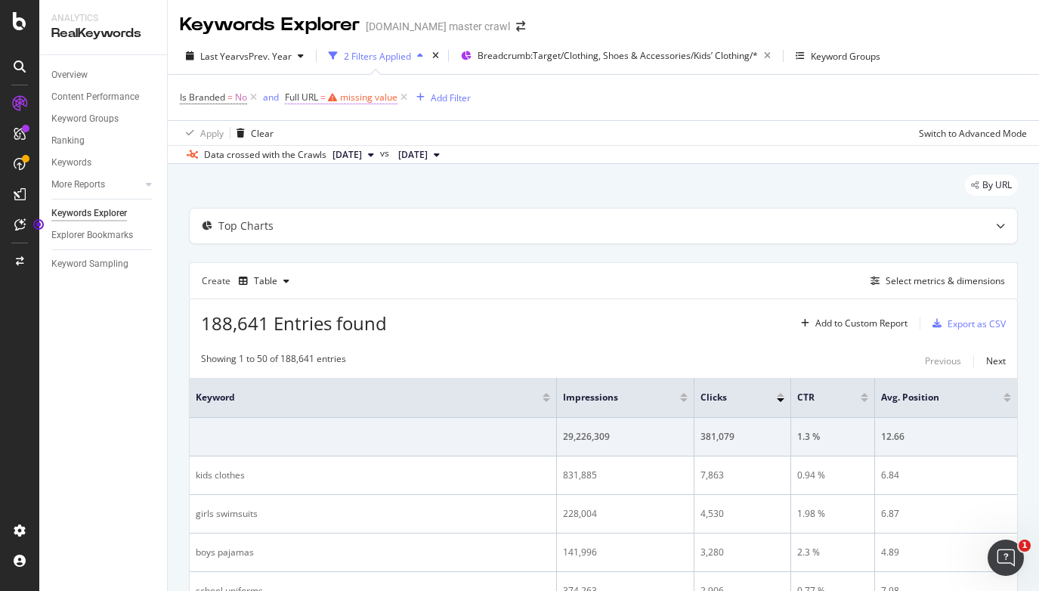
click at [371, 94] on div "missing value" at bounding box center [368, 97] width 57 height 13
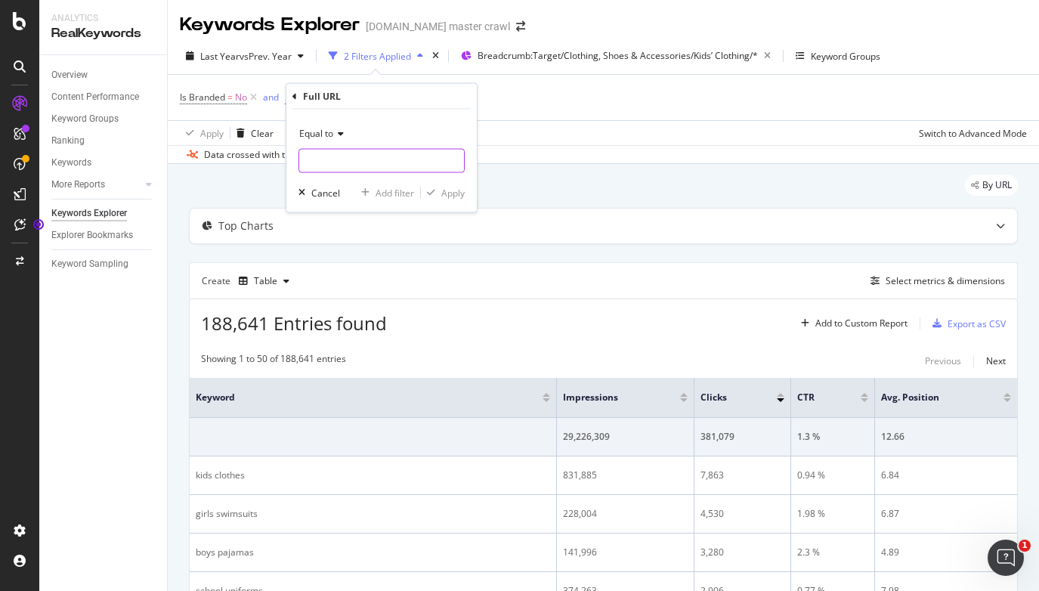
click at [347, 167] on input "text" at bounding box center [381, 161] width 165 height 24
click at [340, 126] on div "Equal to" at bounding box center [382, 134] width 166 height 24
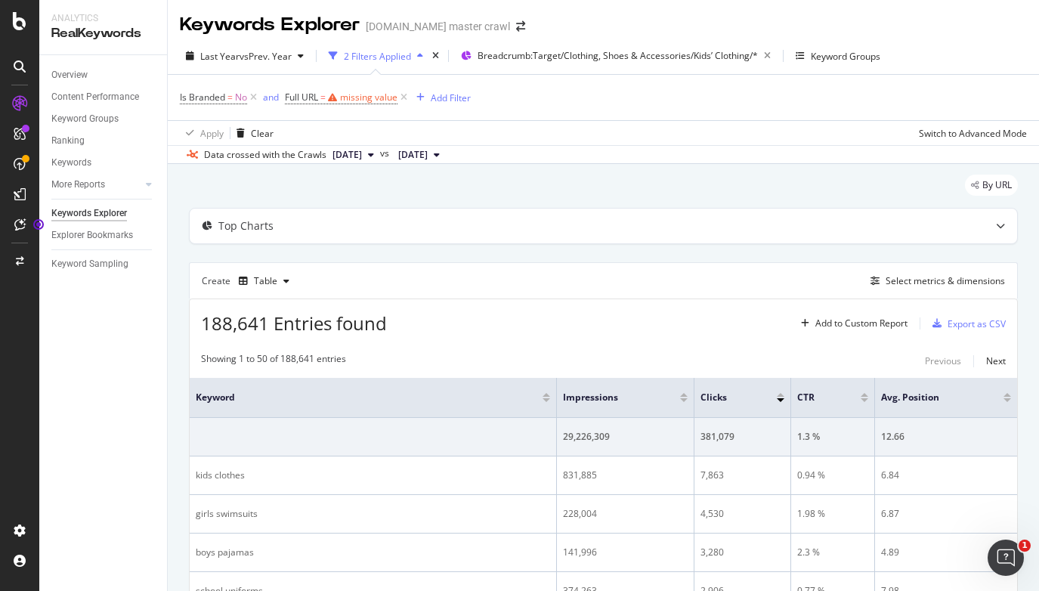
click at [565, 128] on div "Apply Clear Switch to Advanced Mode" at bounding box center [603, 132] width 871 height 25
click at [403, 99] on icon at bounding box center [404, 97] width 13 height 15
click at [223, 101] on span "Is Branded" at bounding box center [202, 97] width 45 height 13
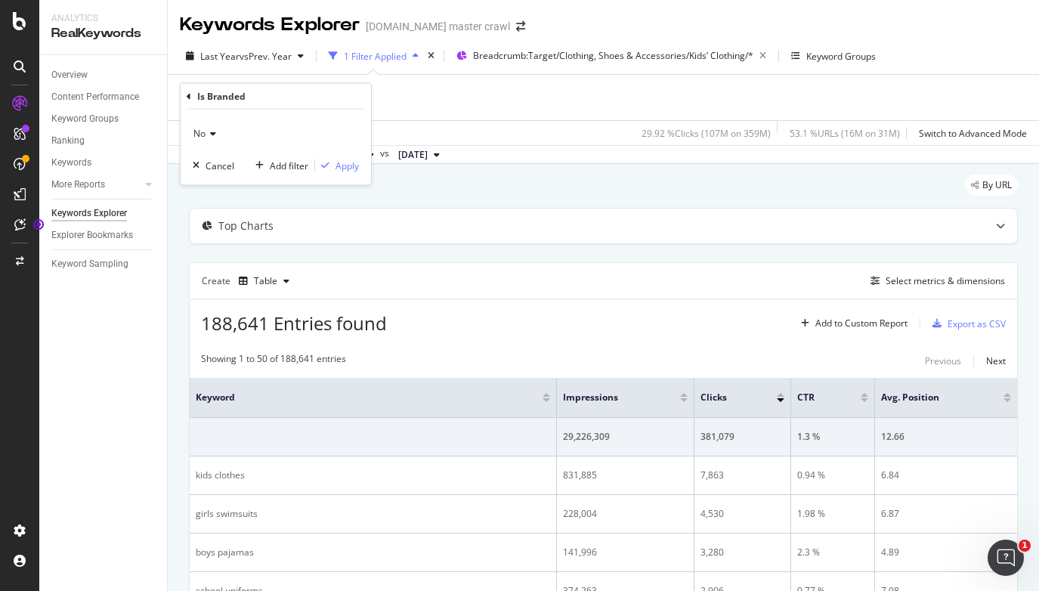
click at [188, 97] on icon at bounding box center [189, 95] width 5 height 9
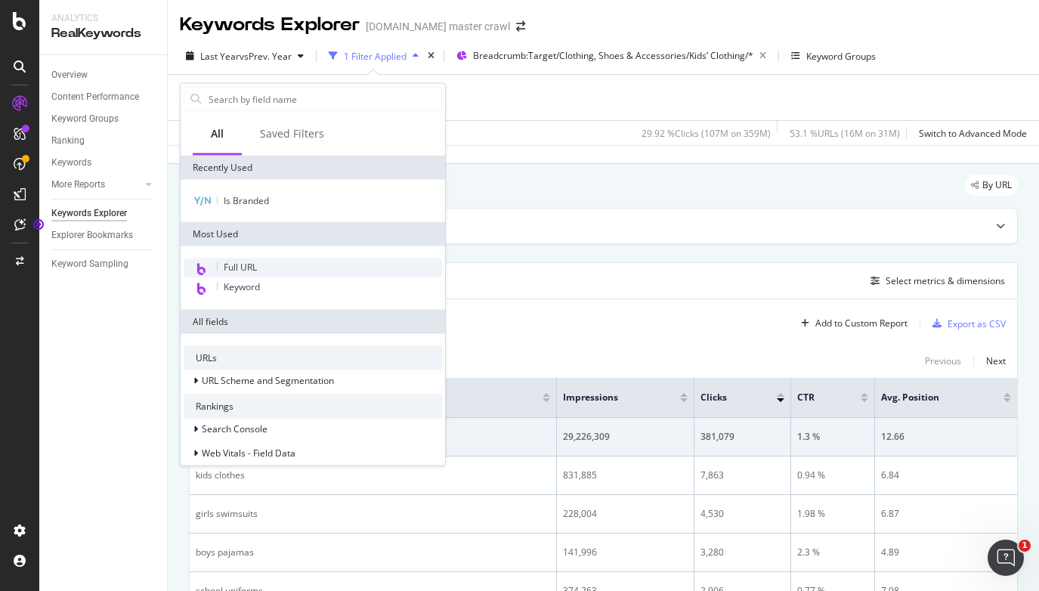
click at [277, 266] on div "Full URL" at bounding box center [313, 268] width 258 height 20
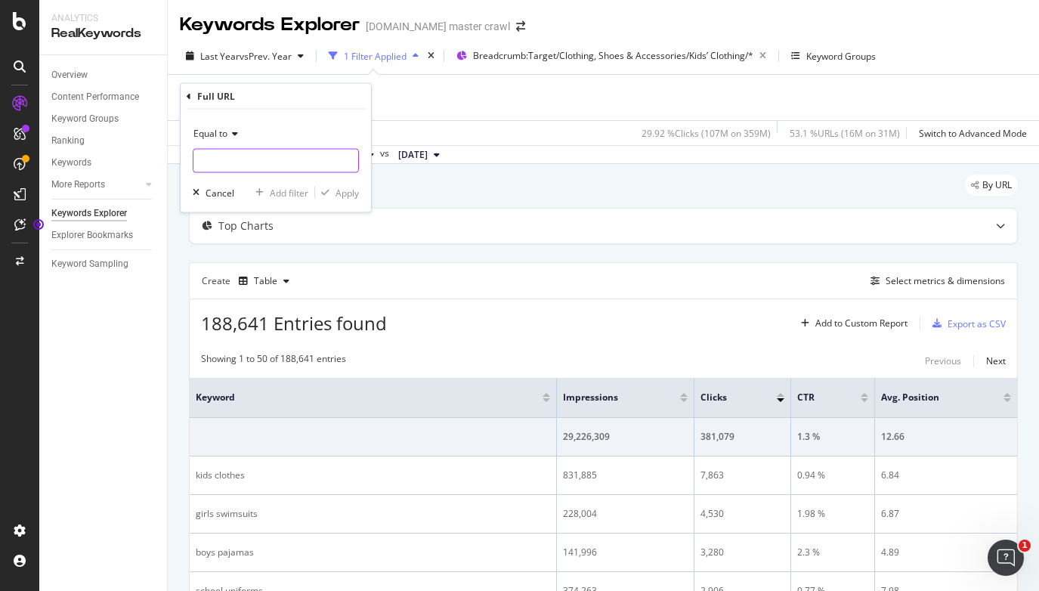
click at [258, 152] on input "text" at bounding box center [275, 161] width 165 height 24
click at [229, 128] on div "Equal to" at bounding box center [276, 134] width 166 height 24
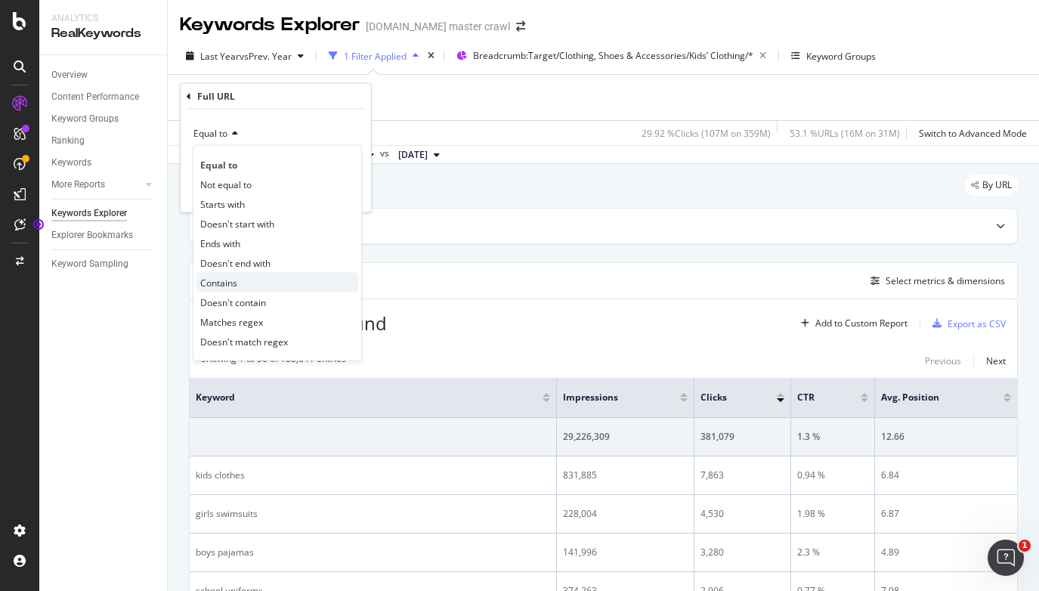
click at [250, 284] on div "Contains" at bounding box center [278, 283] width 162 height 20
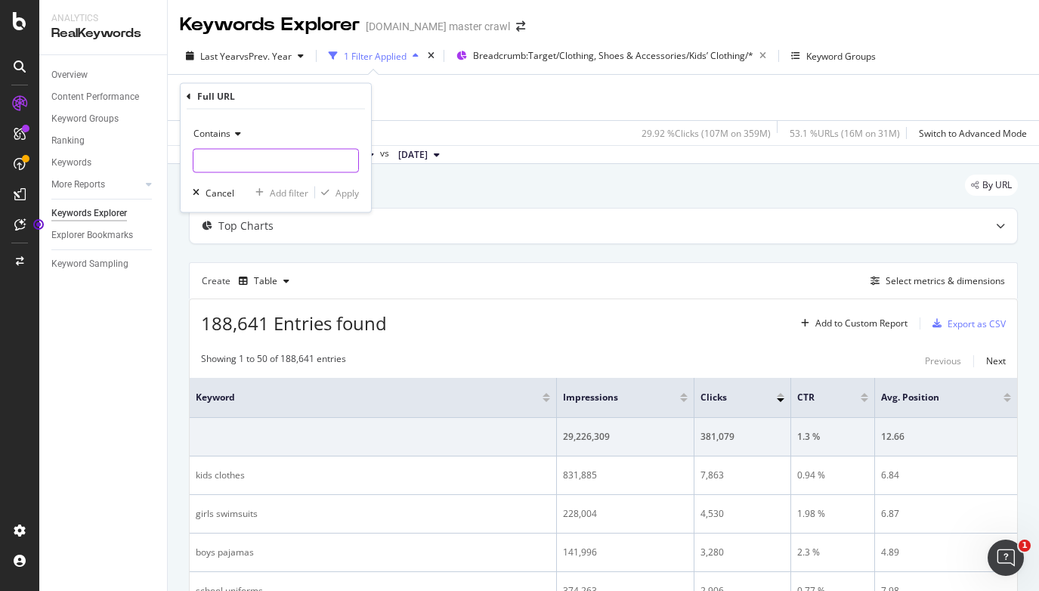
click at [223, 158] on input "text" at bounding box center [275, 161] width 165 height 24
type input "kids' clothing"
click at [350, 192] on div "Apply" at bounding box center [347, 192] width 23 height 13
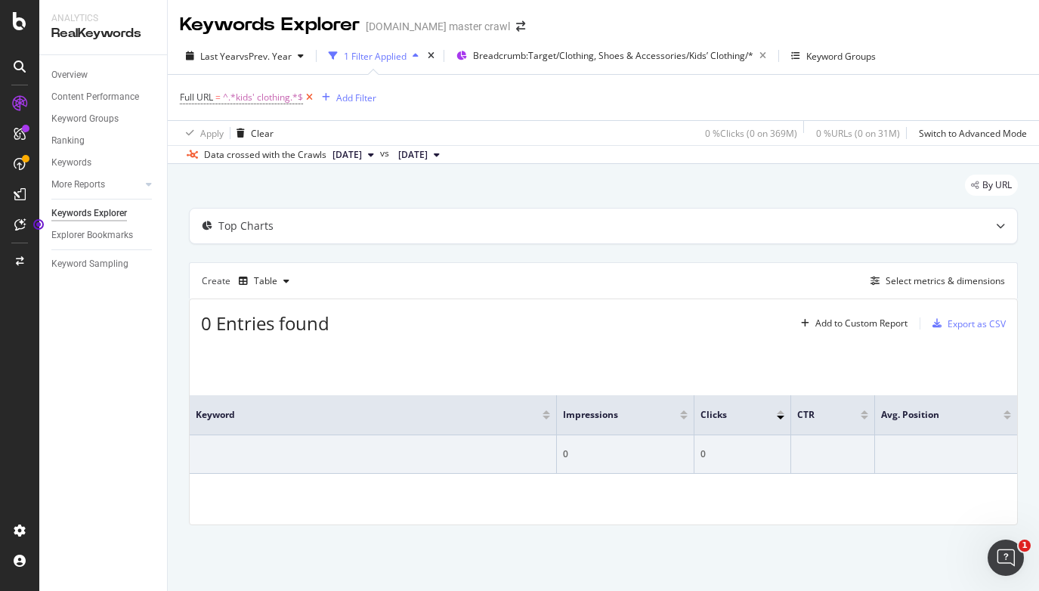
click at [306, 99] on icon at bounding box center [309, 97] width 13 height 15
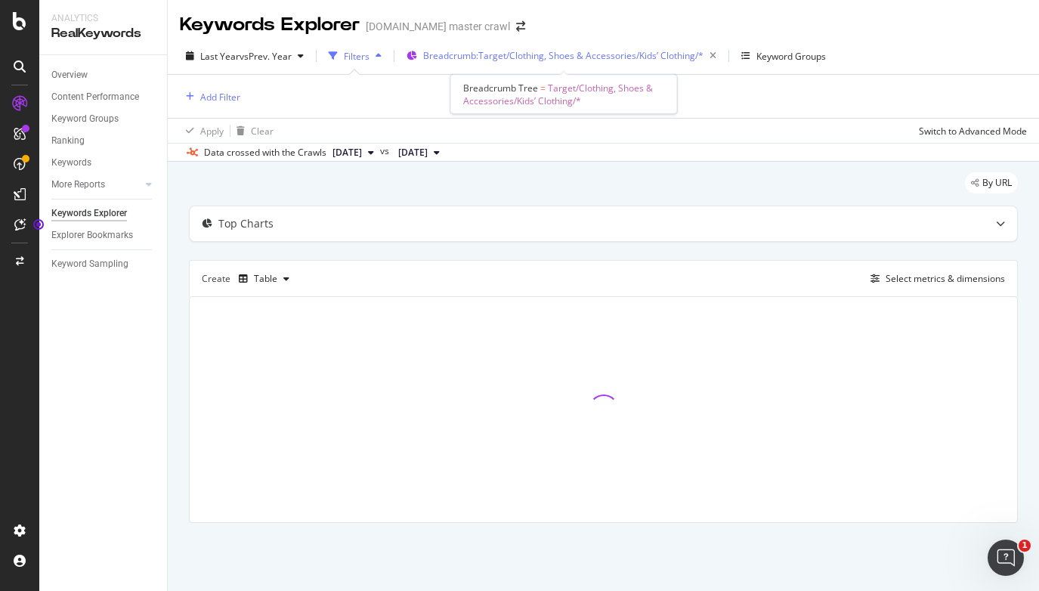
click at [681, 60] on span "Breadcrumb: Target/Clothing, Shoes & Accessories/Kids’ Clothing/*" at bounding box center [563, 55] width 280 height 13
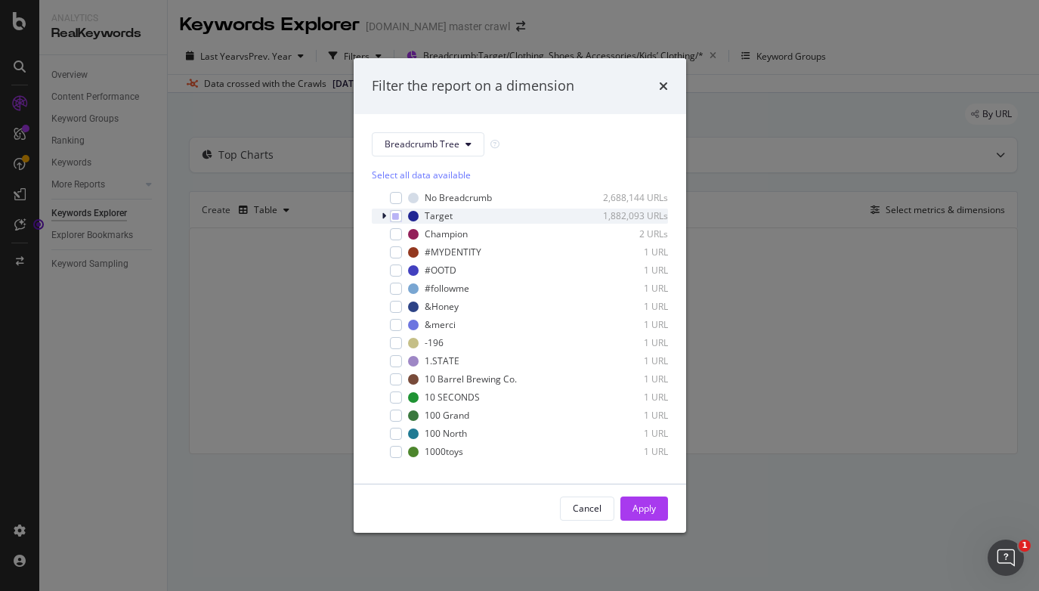
click at [385, 215] on icon "modal" at bounding box center [384, 216] width 5 height 9
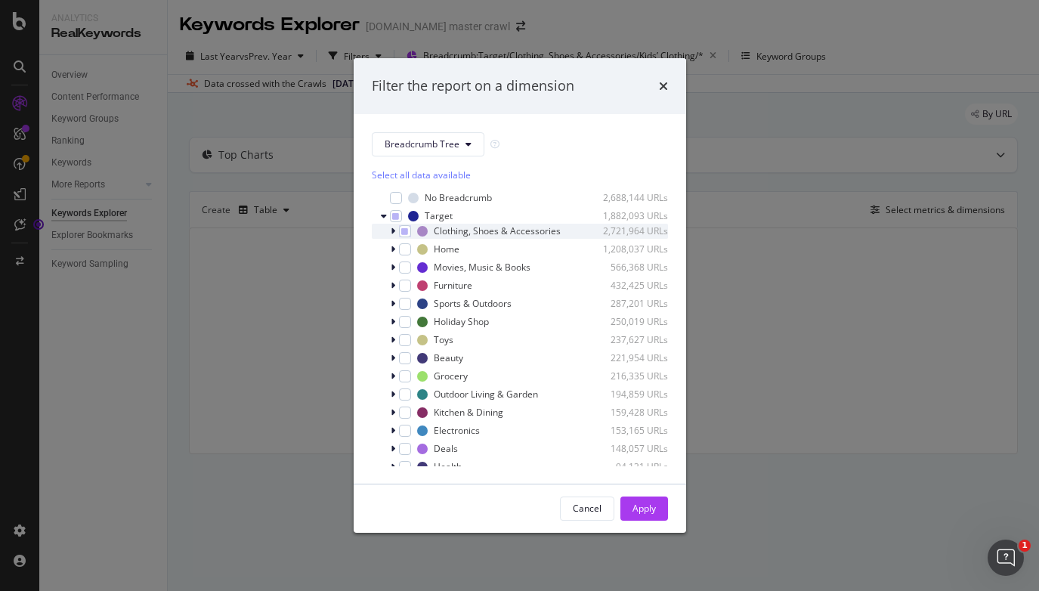
click at [394, 231] on icon "modal" at bounding box center [393, 231] width 5 height 9
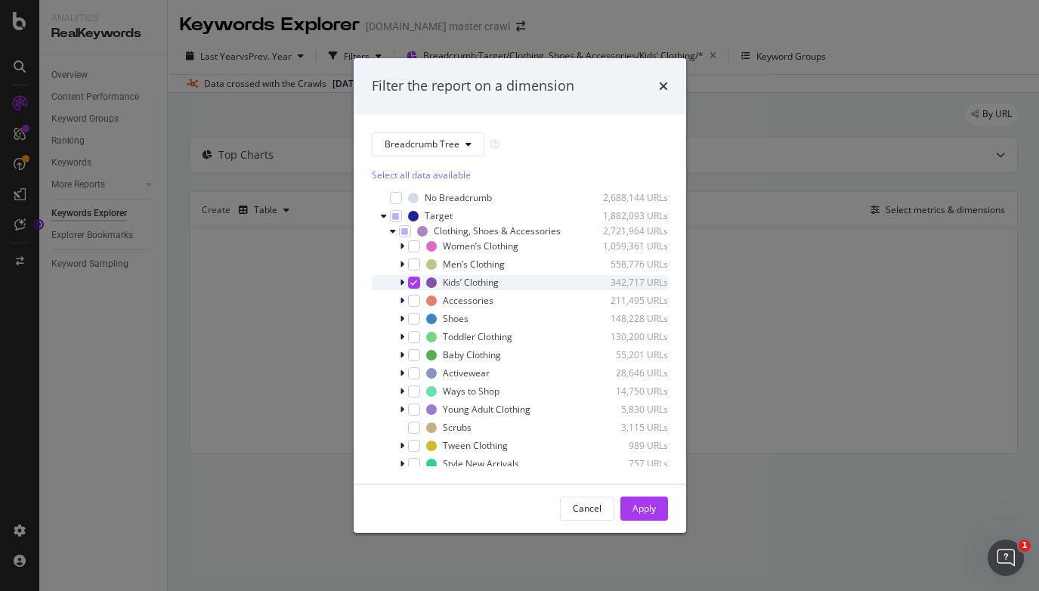
click at [410, 281] on icon "modal" at bounding box center [413, 283] width 7 height 8
click at [403, 283] on icon "modal" at bounding box center [402, 282] width 5 height 9
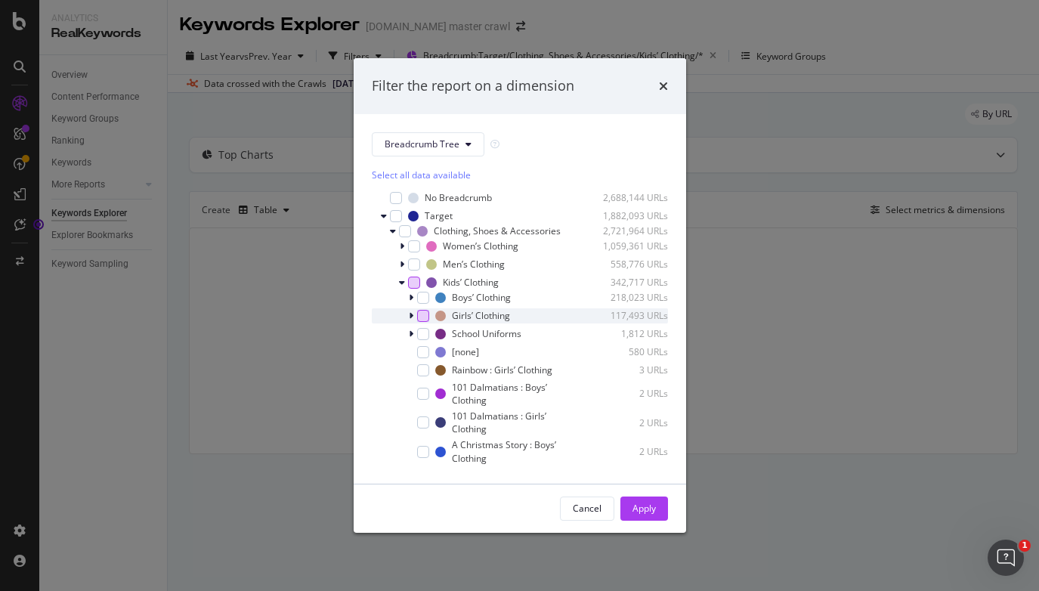
click at [419, 316] on div "modal" at bounding box center [423, 316] width 12 height 12
click at [662, 514] on button "Apply" at bounding box center [645, 509] width 48 height 24
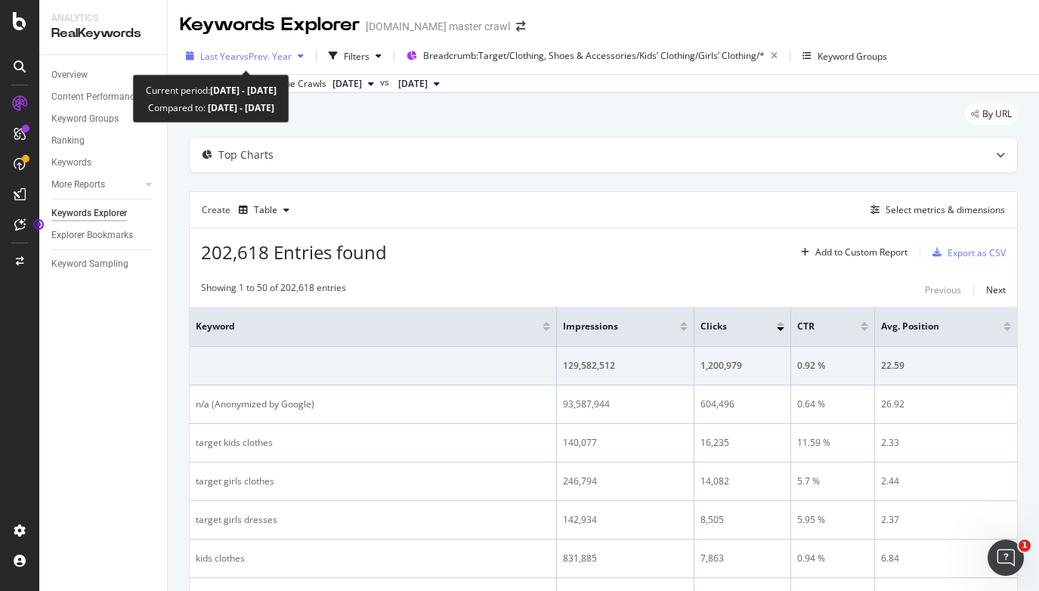
click at [287, 50] on span "vs Prev. Year" at bounding box center [266, 56] width 52 height 13
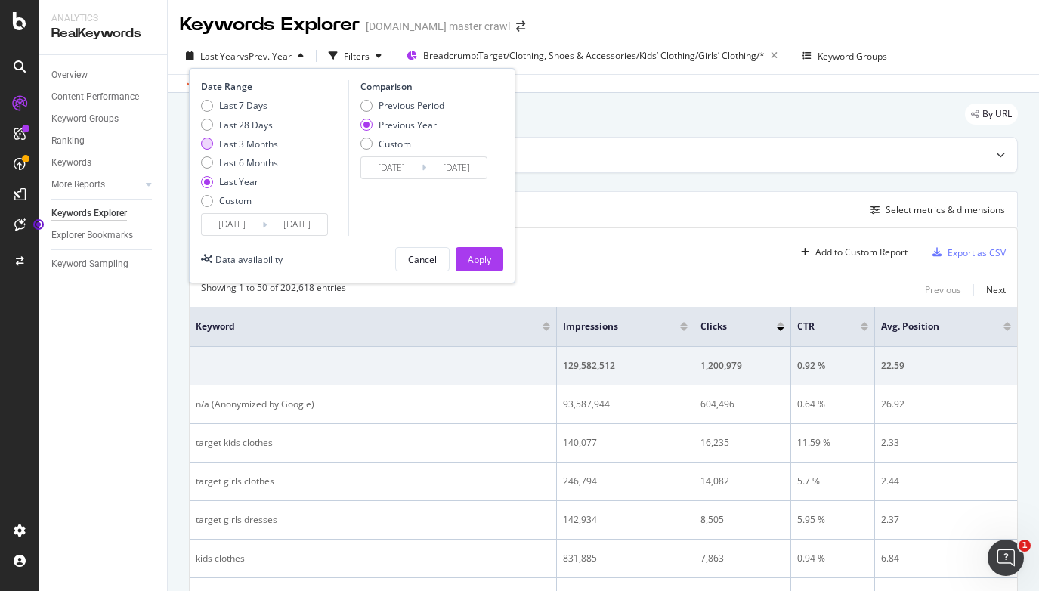
click at [205, 149] on div "Last 3 Months" at bounding box center [207, 144] width 12 height 12
type input "[DATE]"
click at [206, 128] on div "Last 28 Days" at bounding box center [207, 125] width 12 height 12
type input "[DATE]"
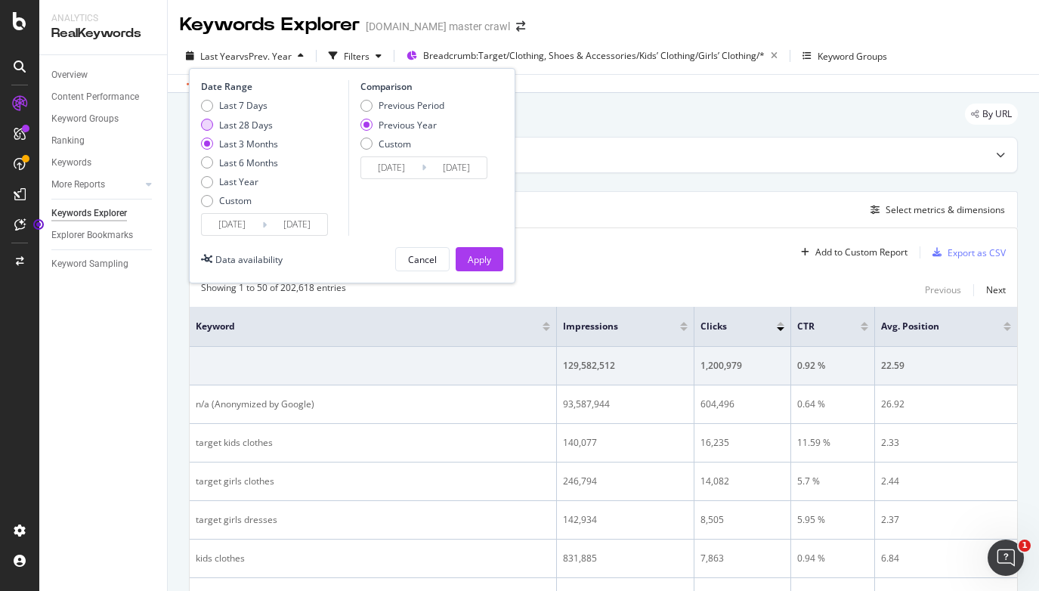
type input "[DATE]"
click at [475, 258] on div "Apply" at bounding box center [479, 259] width 23 height 13
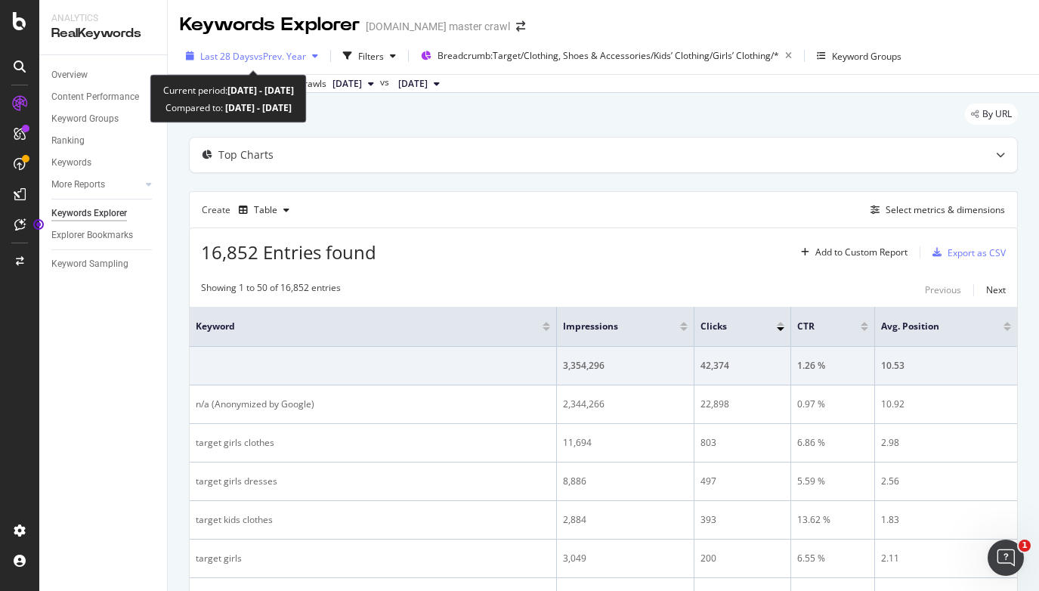
click at [254, 55] on span "vs Prev. Year" at bounding box center [280, 56] width 52 height 13
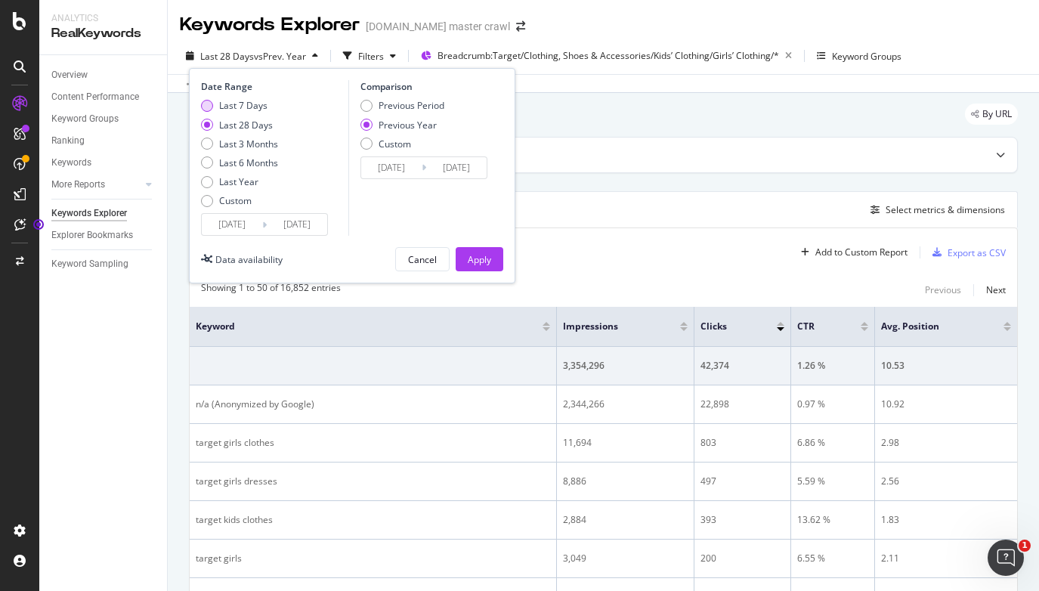
click at [205, 103] on div "Last 7 Days" at bounding box center [207, 106] width 12 height 12
type input "[DATE]"
click at [478, 262] on div "Apply" at bounding box center [479, 259] width 23 height 13
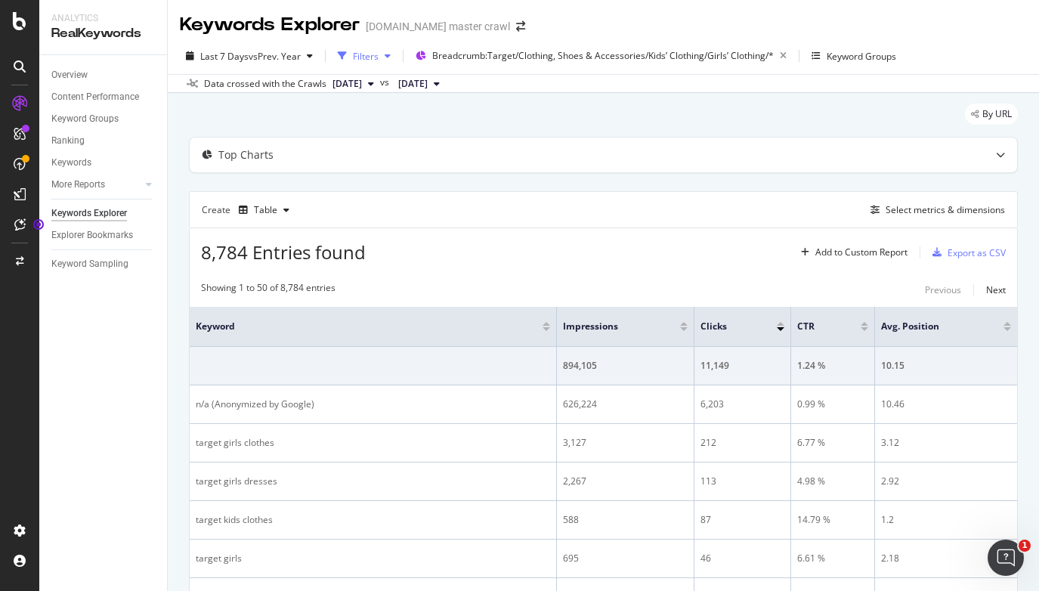
click at [391, 54] on icon "button" at bounding box center [388, 55] width 6 height 9
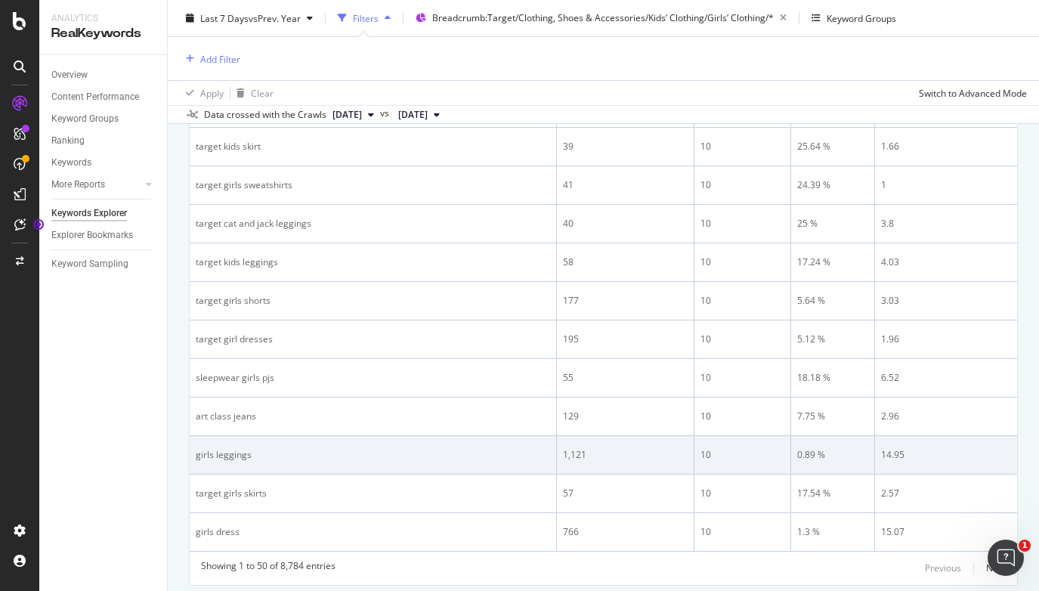
scroll to position [1904, 0]
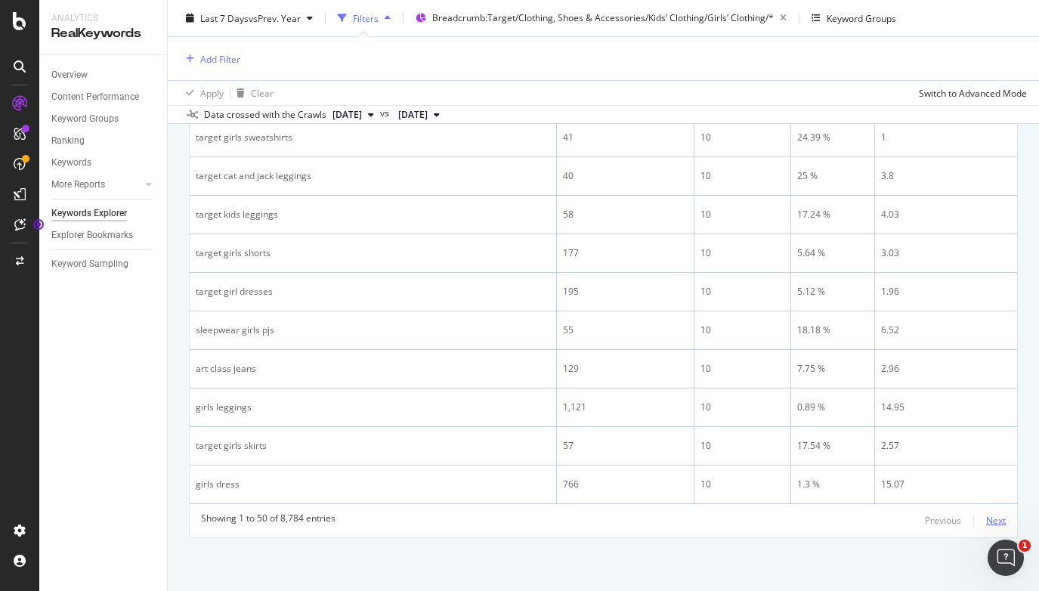
click at [989, 517] on div "Next" at bounding box center [996, 520] width 20 height 13
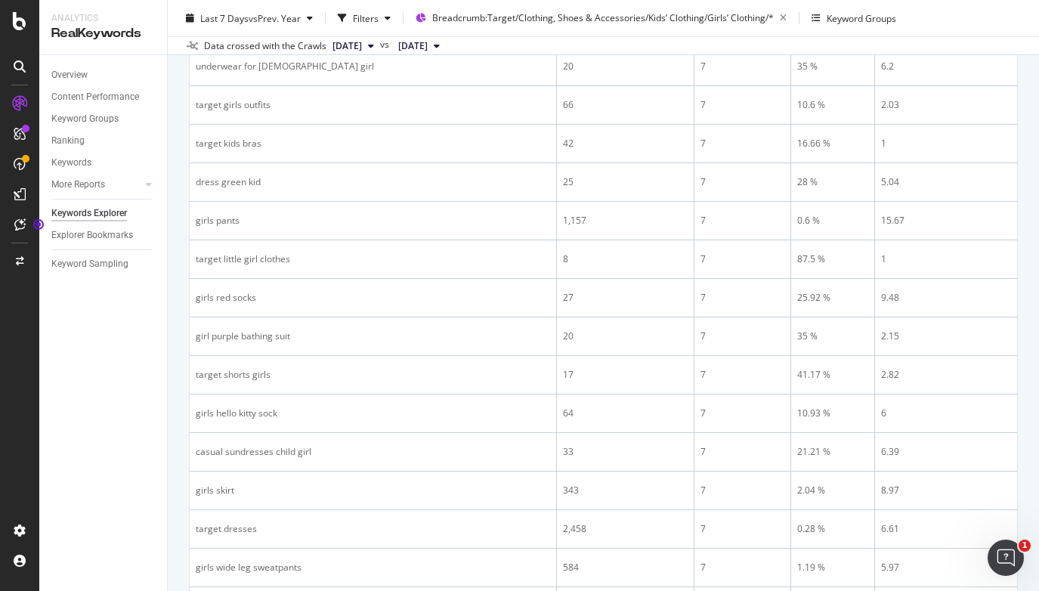
scroll to position [1808, 0]
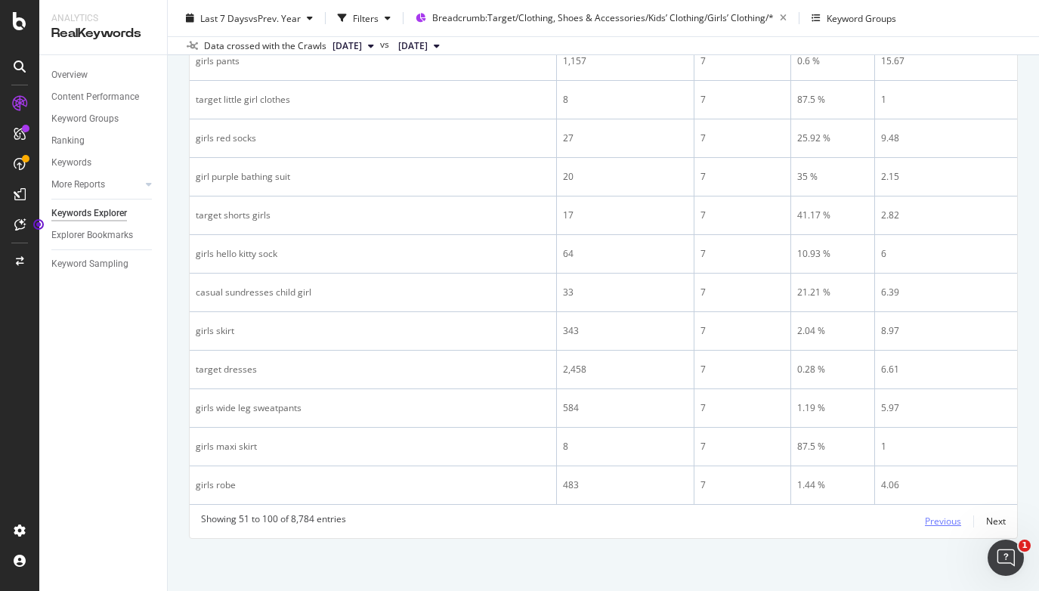
click at [938, 521] on div "Previous" at bounding box center [943, 521] width 36 height 13
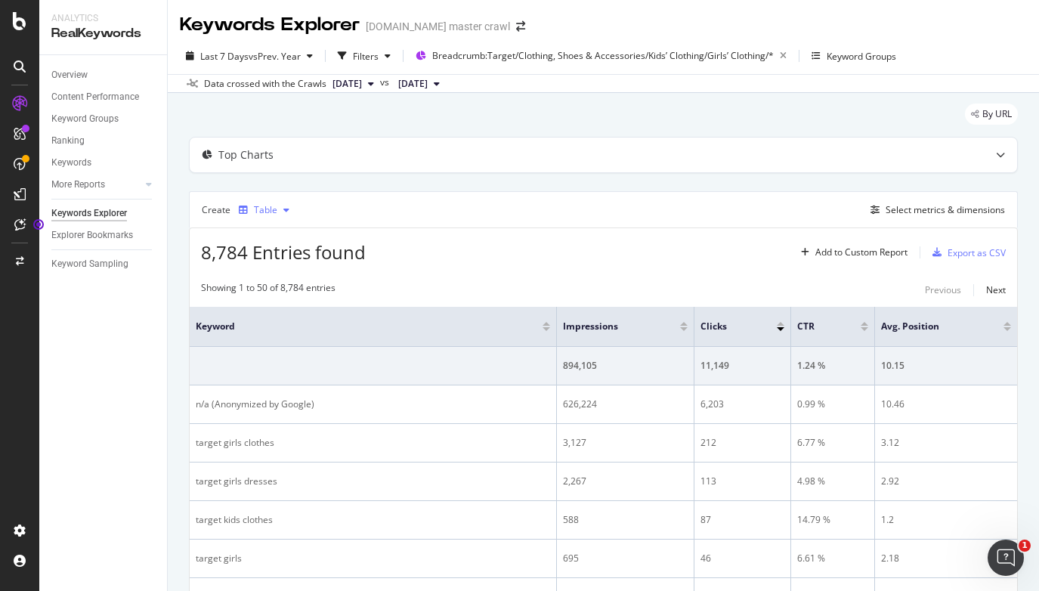
click at [286, 214] on icon "button" at bounding box center [286, 210] width 6 height 9
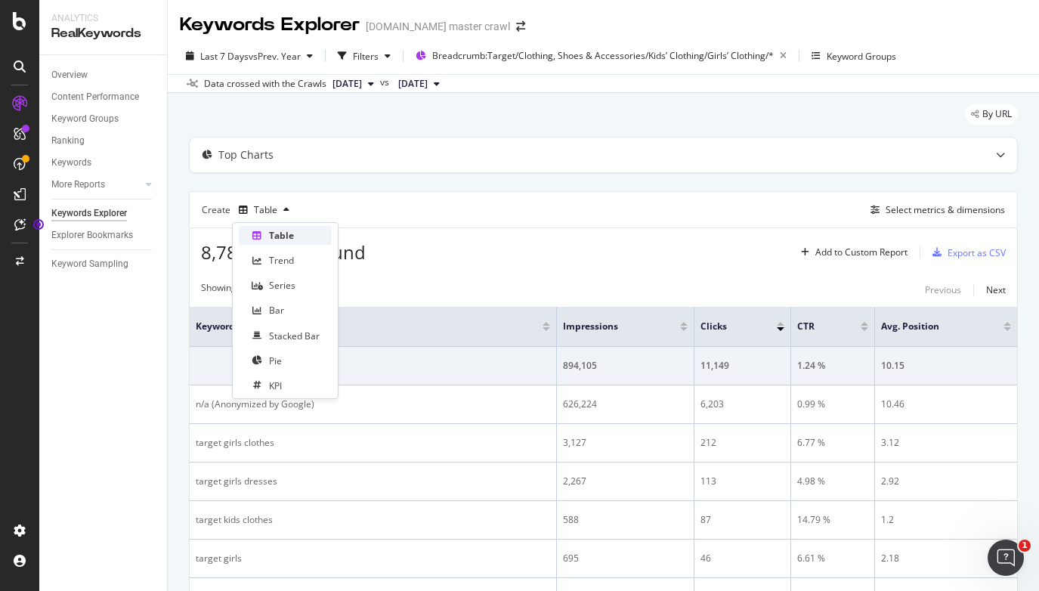
click at [295, 237] on div "Table" at bounding box center [285, 235] width 93 height 19
click at [720, 289] on div "Showing 1 to 50 of 8,784 entries Previous Next" at bounding box center [604, 290] width 828 height 18
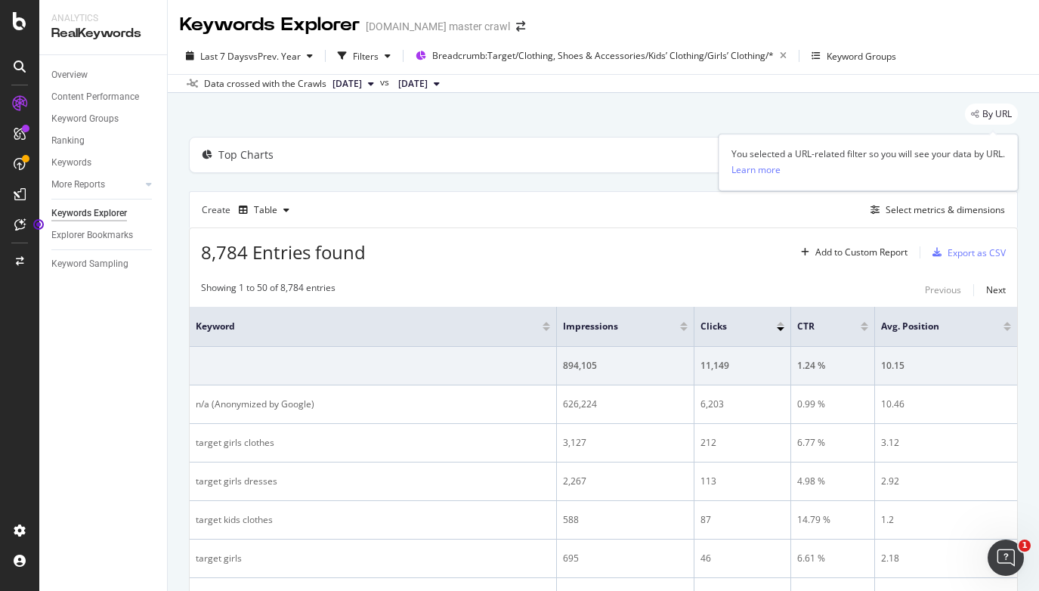
click at [988, 114] on span "By URL" at bounding box center [997, 114] width 29 height 9
click at [761, 172] on div "Learn more" at bounding box center [756, 169] width 49 height 13
click at [378, 54] on div "Filters" at bounding box center [366, 56] width 26 height 13
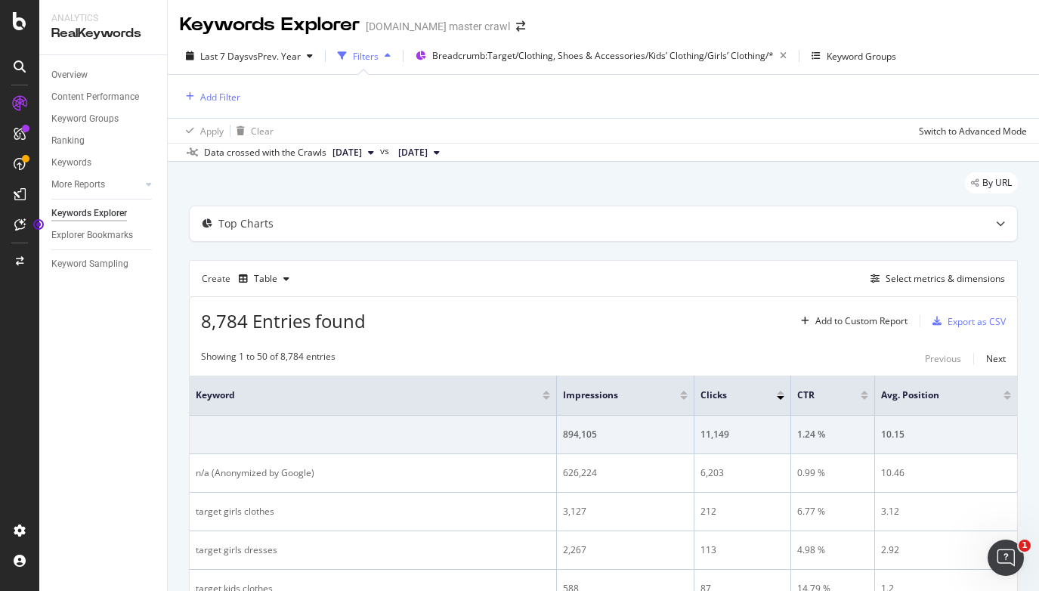
click at [388, 57] on icon "button" at bounding box center [388, 55] width 6 height 9
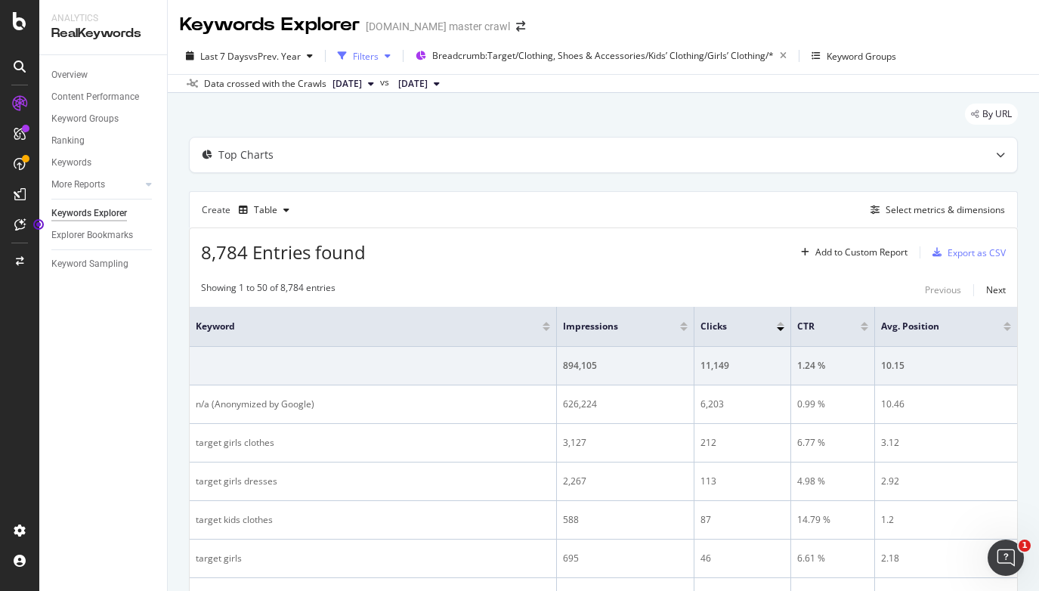
click at [388, 57] on icon "button" at bounding box center [388, 55] width 6 height 9
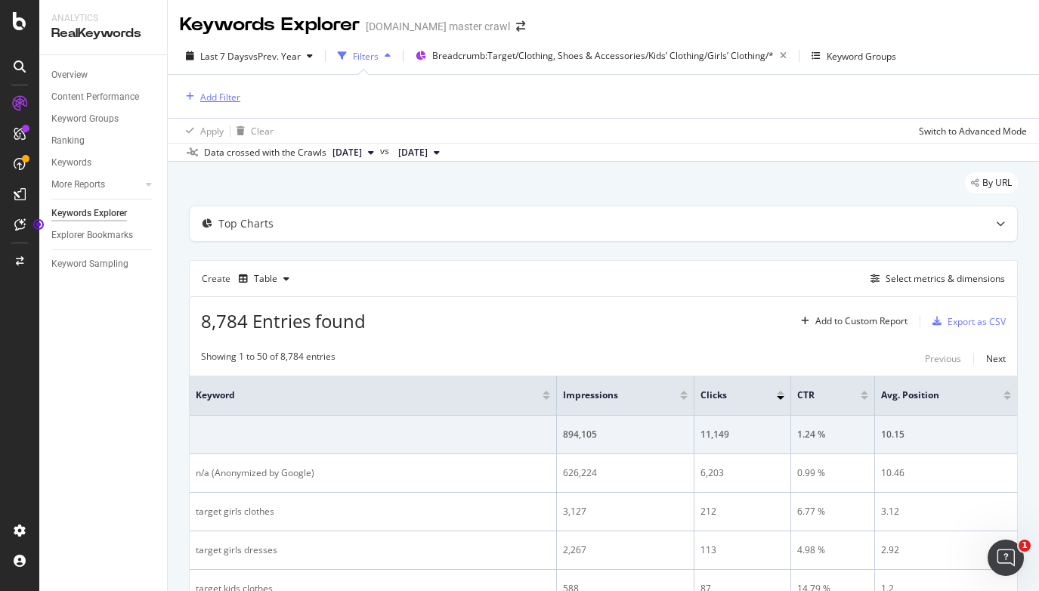
click at [211, 96] on div "Add Filter" at bounding box center [220, 97] width 40 height 13
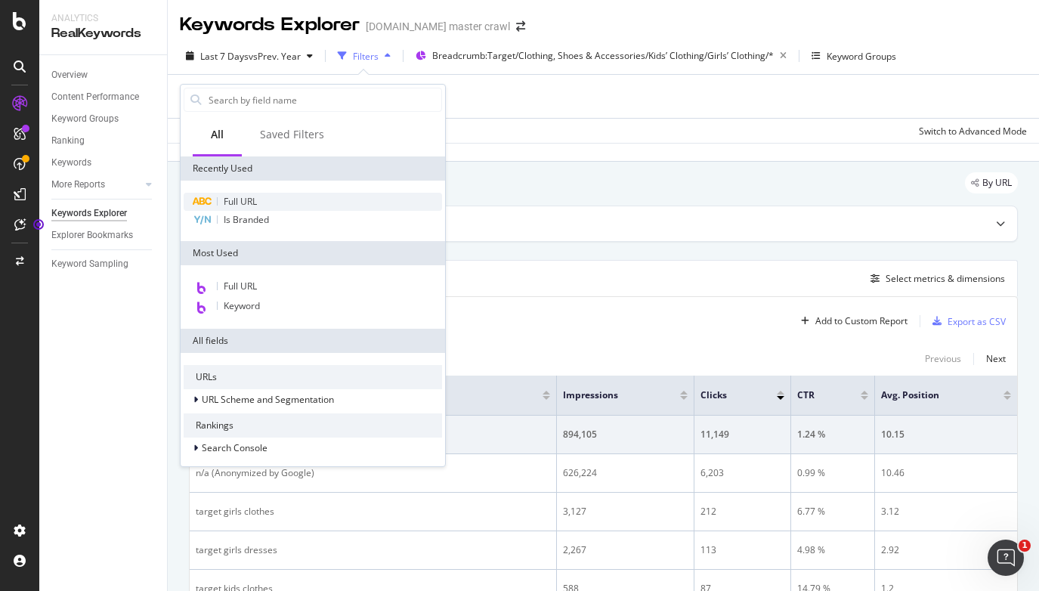
click at [247, 203] on span "Full URL" at bounding box center [240, 201] width 33 height 13
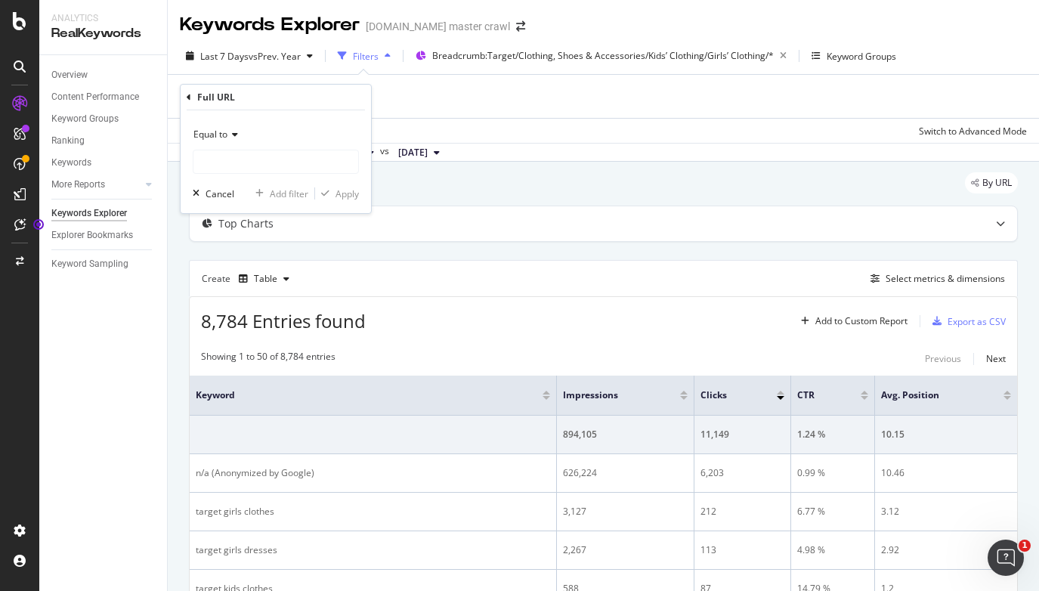
click at [229, 131] on icon at bounding box center [233, 134] width 11 height 9
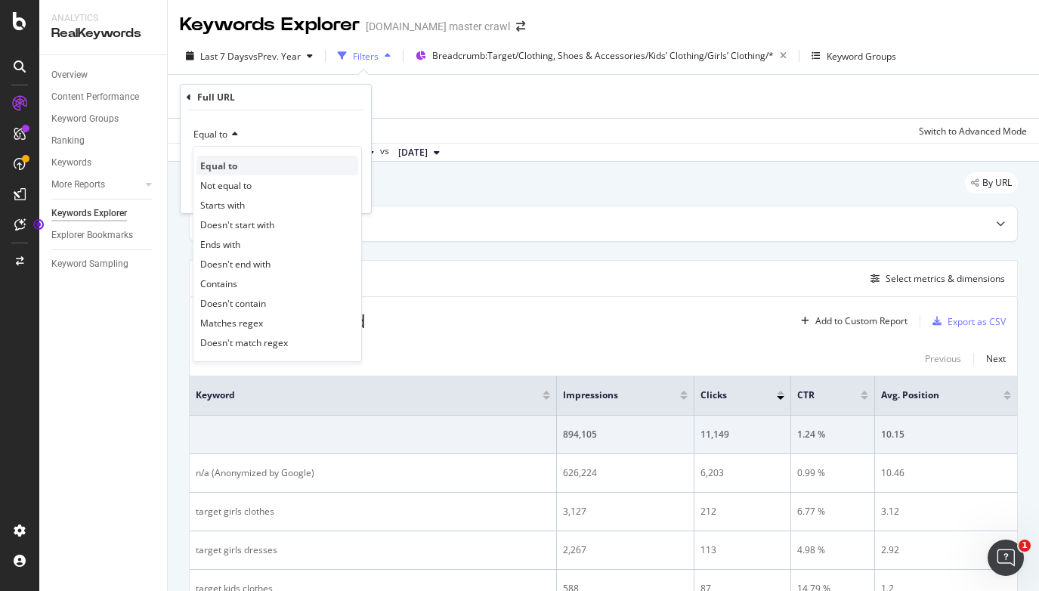
click at [237, 171] on span "Equal to" at bounding box center [218, 165] width 37 height 13
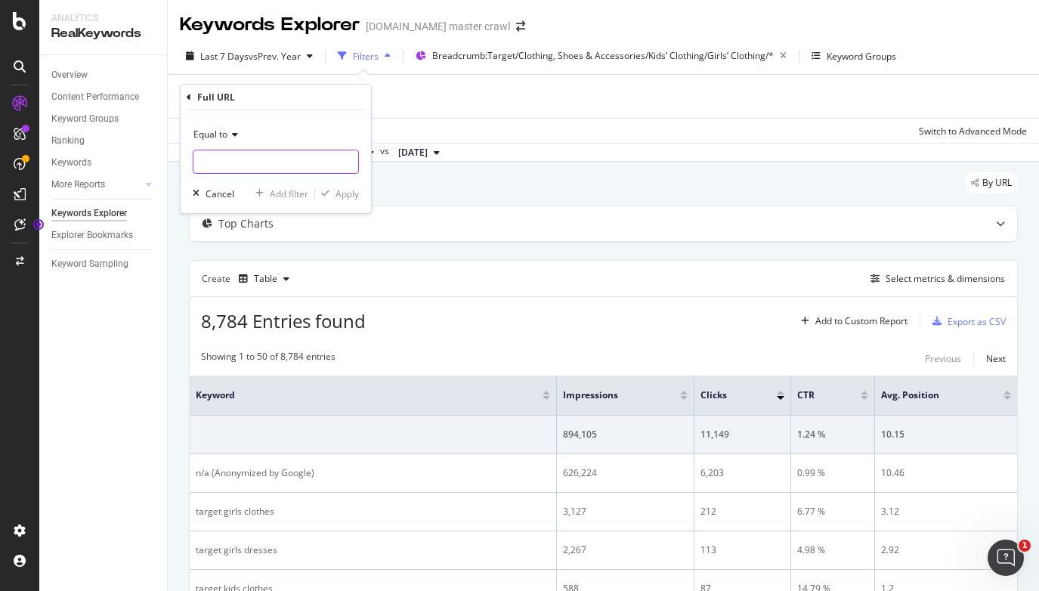
click at [215, 163] on input "text" at bounding box center [275, 162] width 165 height 24
click at [226, 136] on span "Equal to" at bounding box center [210, 134] width 34 height 13
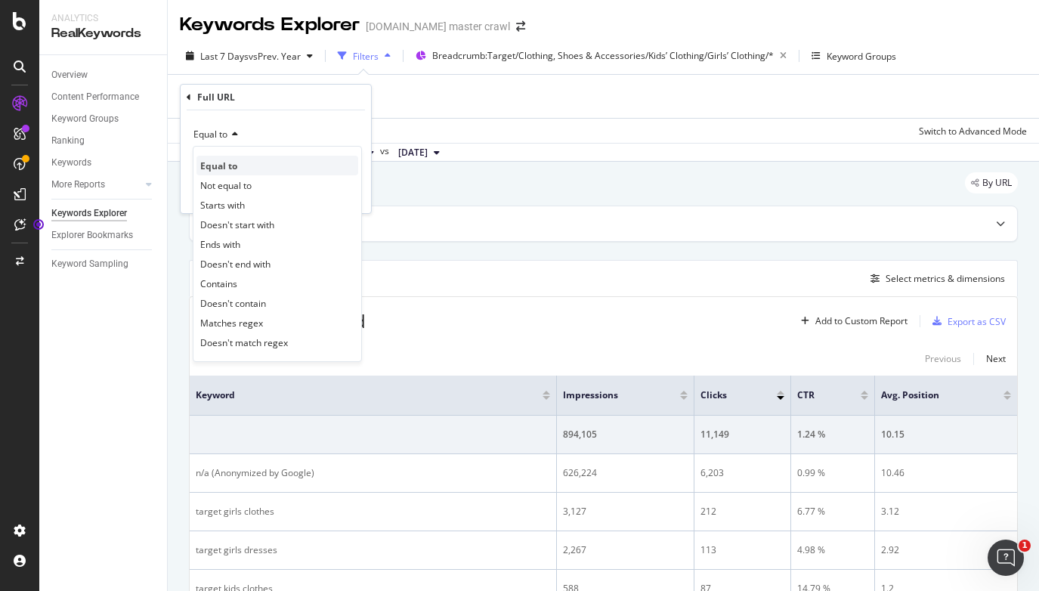
click at [233, 158] on div "Equal to" at bounding box center [278, 166] width 162 height 20
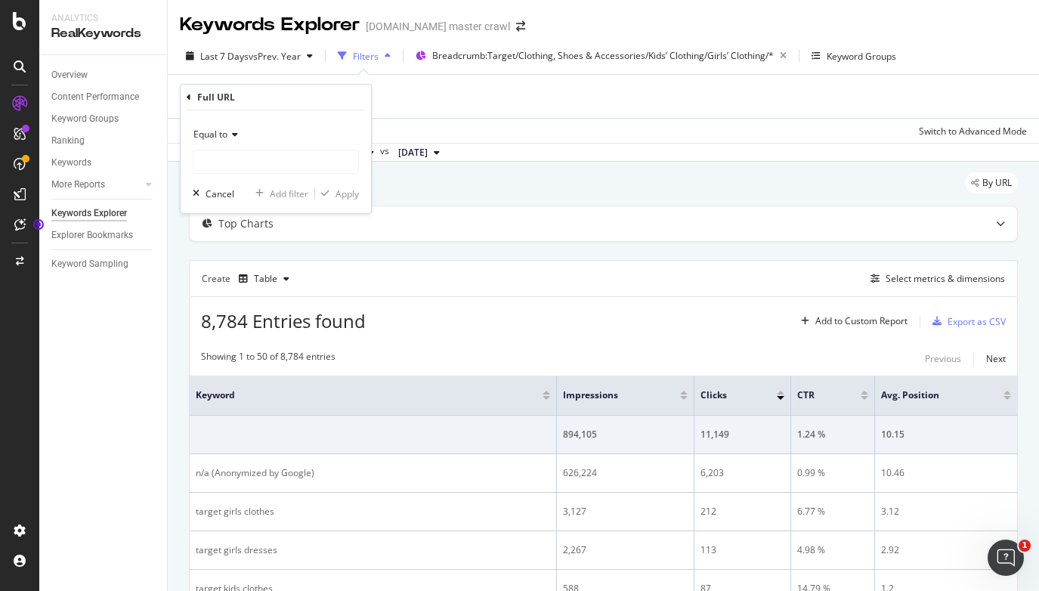
click at [616, 124] on div "Apply Clear Switch to Advanced Mode" at bounding box center [603, 130] width 871 height 25
